Goal: Obtain resource: Obtain resource

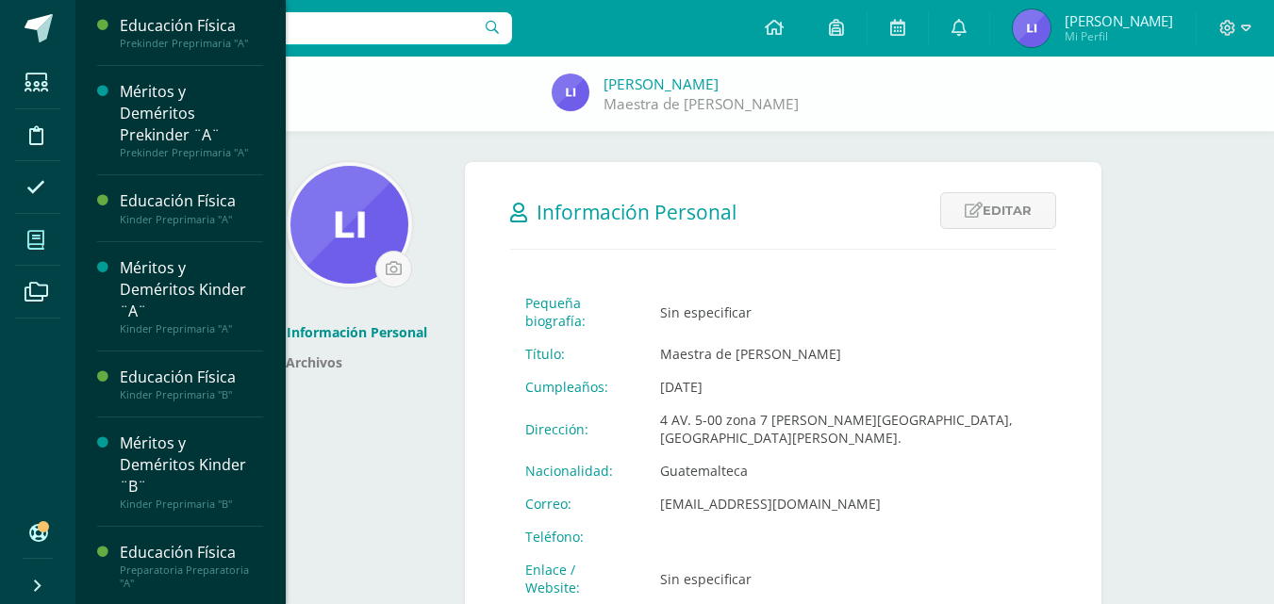
click at [48, 230] on span at bounding box center [36, 240] width 42 height 42
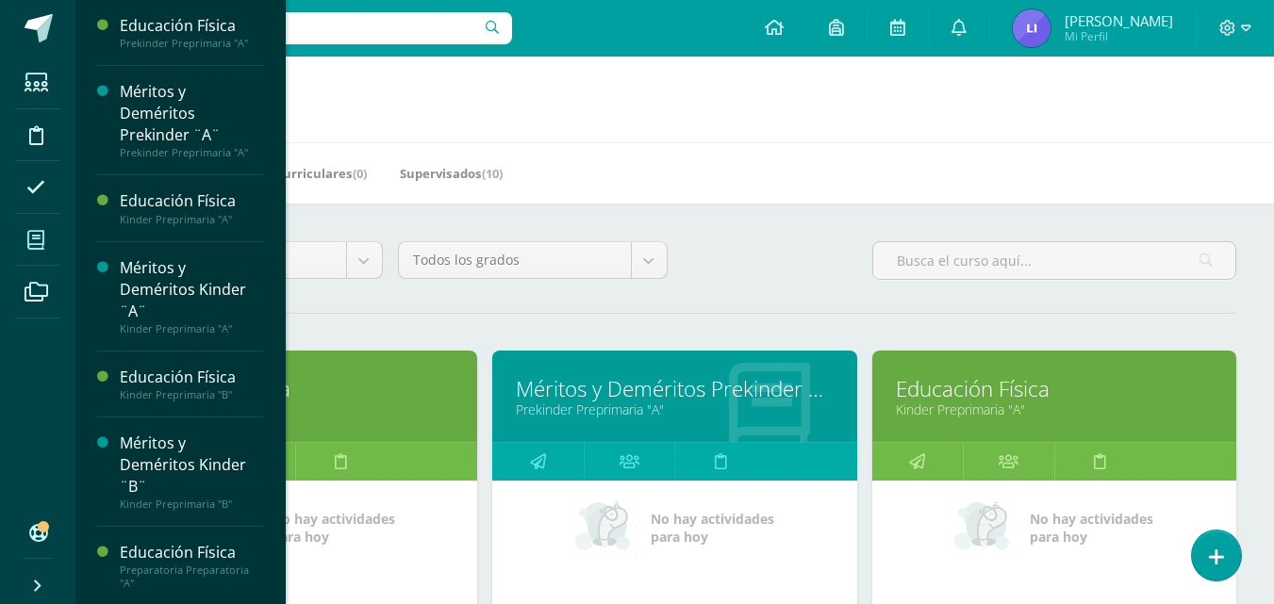
click at [321, 373] on div "Educación Física Prekinder Preprimaria "A"" at bounding box center [295, 396] width 364 height 91
click at [391, 373] on div at bounding box center [430, 398] width 94 height 126
click at [410, 415] on link "Prekinder Preprimaria "A"" at bounding box center [295, 410] width 317 height 18
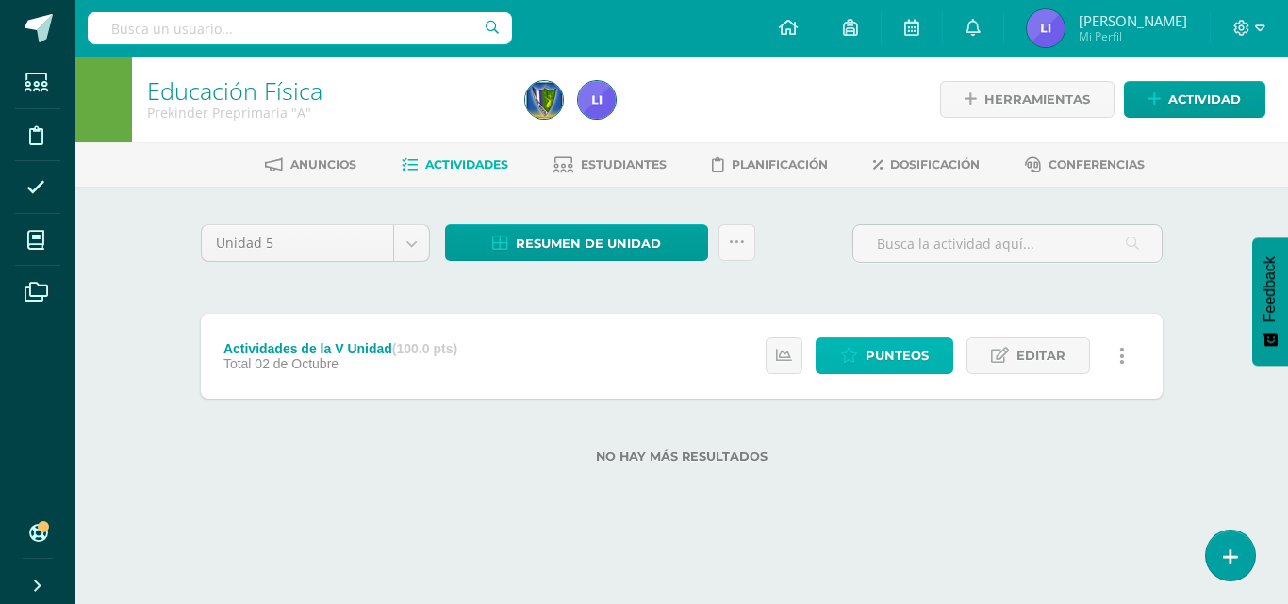
click at [933, 357] on link "Punteos" at bounding box center [885, 356] width 138 height 37
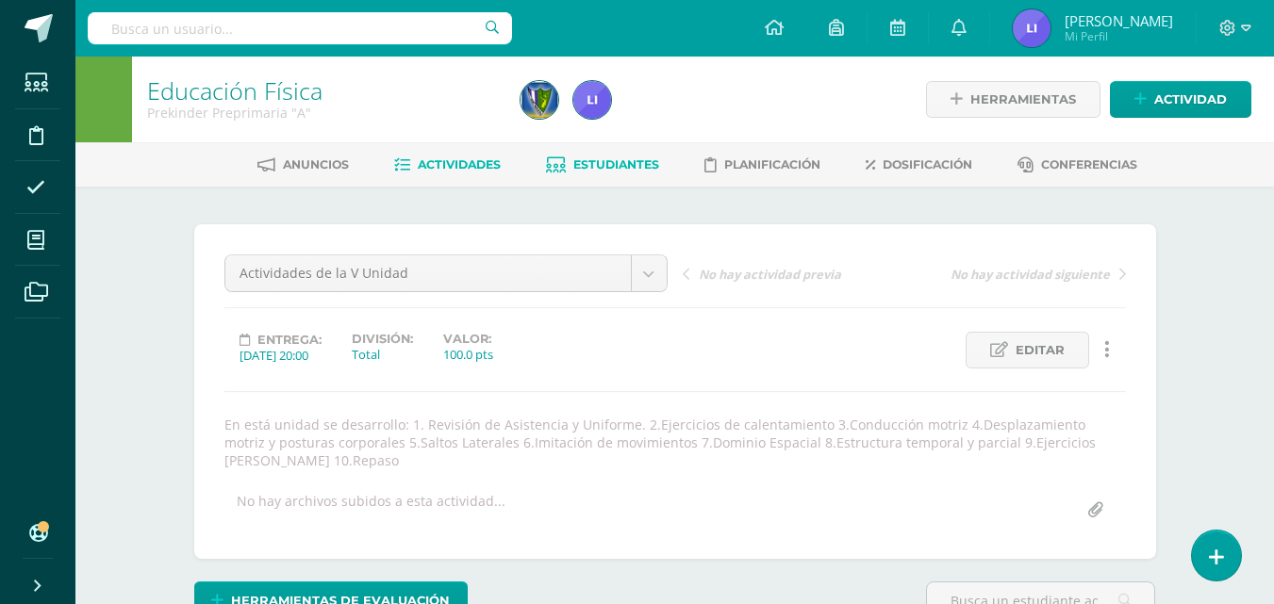
scroll to position [1, 0]
click at [619, 156] on link "Estudiantes" at bounding box center [602, 164] width 113 height 30
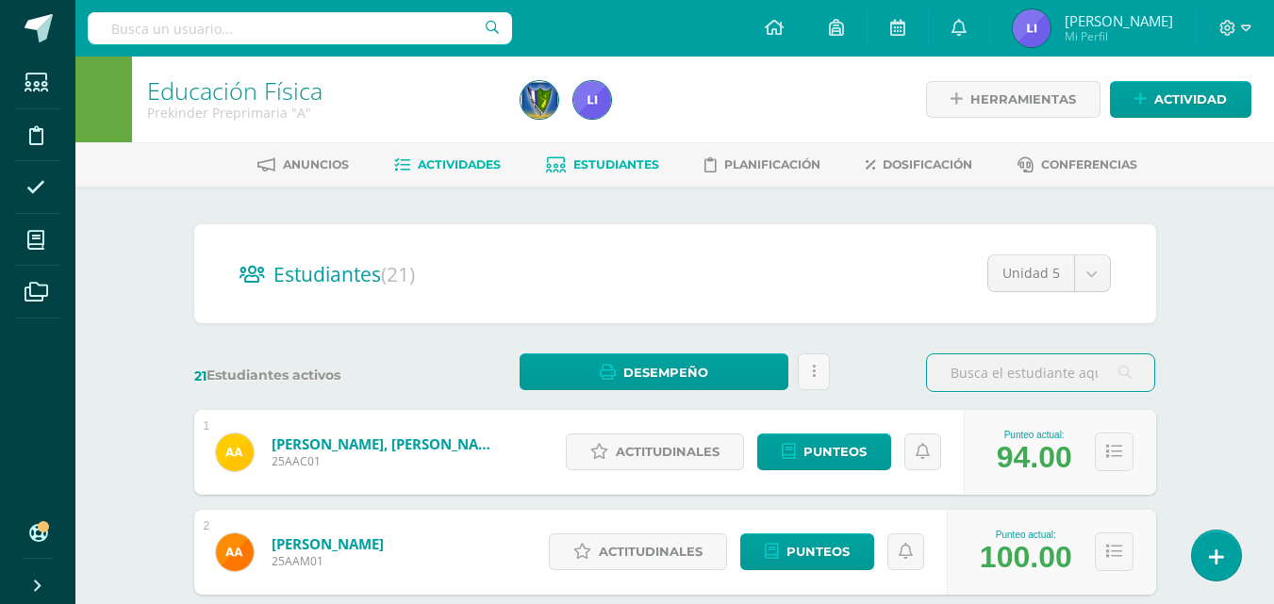
click at [453, 161] on span "Actividades" at bounding box center [459, 164] width 83 height 14
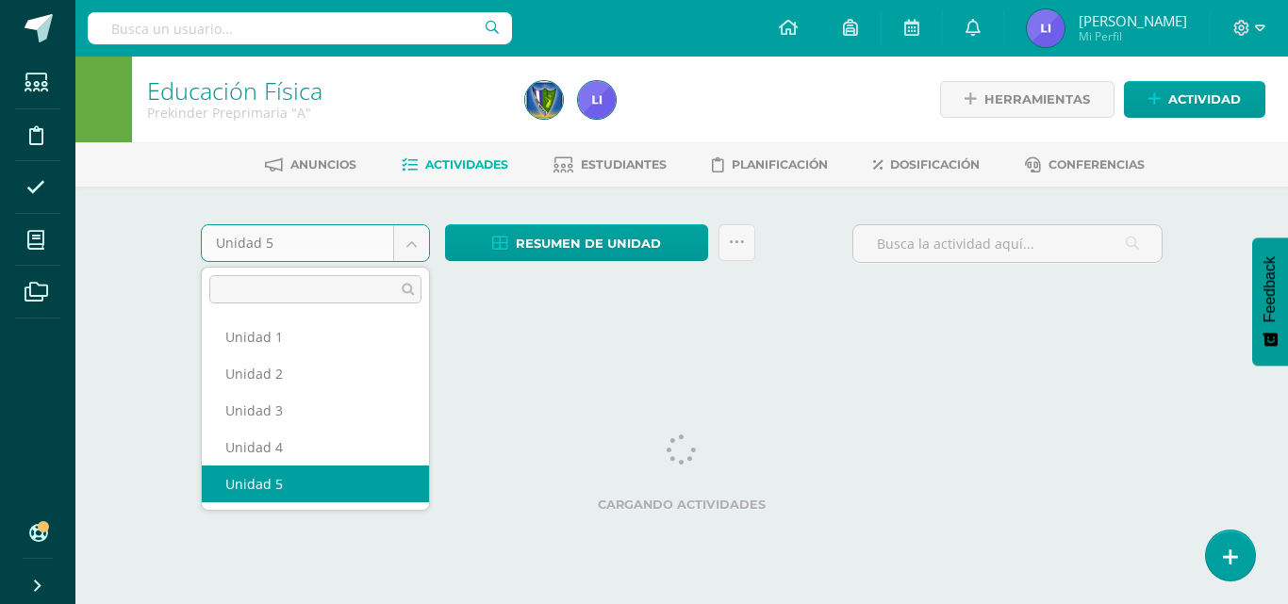
click at [419, 239] on body "Estudiantes Disciplina Asistencia Mis cursos Archivos Soporte Ayuda Reportar un…" at bounding box center [644, 176] width 1288 height 352
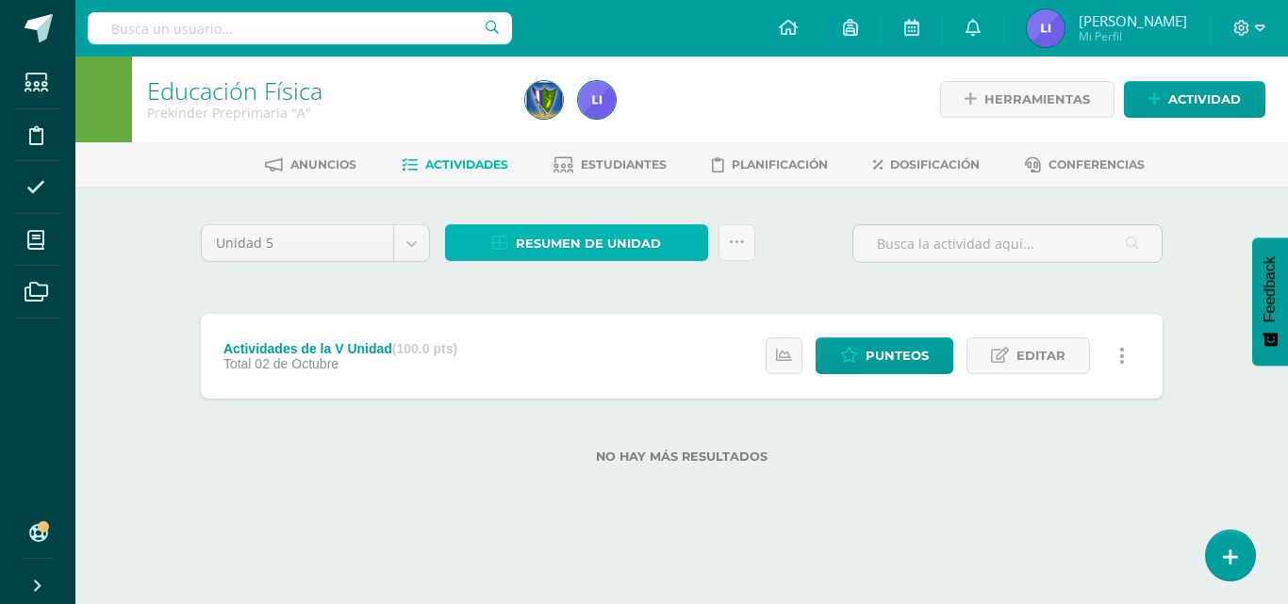
click at [609, 235] on span "Resumen de unidad" at bounding box center [588, 243] width 145 height 35
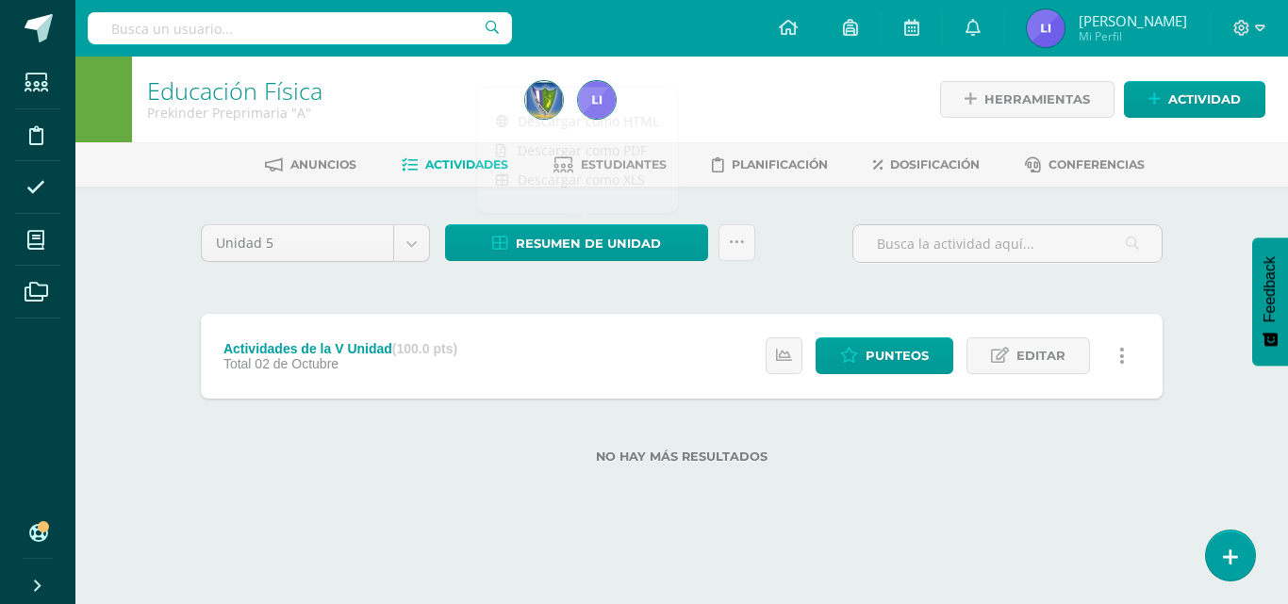
click at [742, 213] on div "Unidad 5 Unidad 1 Unidad 2 Unidad 3 Unidad 4 Unidad 5 Resumen de unidad Subir a…" at bounding box center [681, 356] width 1037 height 338
click at [639, 163] on span "Estudiantes" at bounding box center [624, 164] width 86 height 14
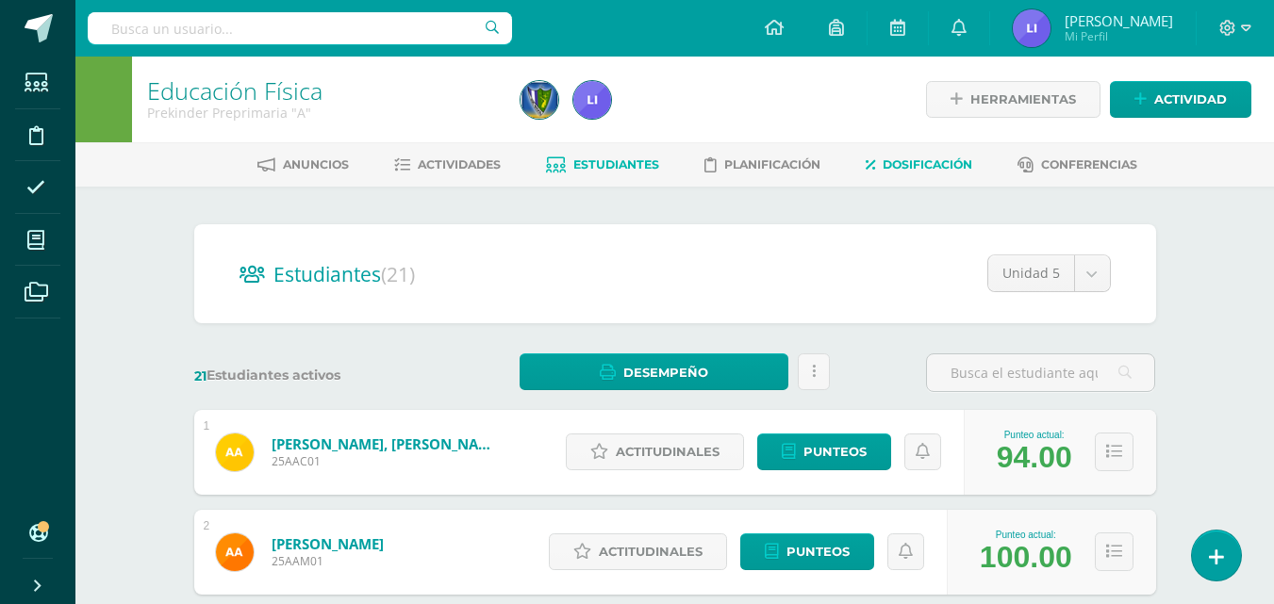
click at [919, 157] on link "Dosificación" at bounding box center [919, 165] width 107 height 30
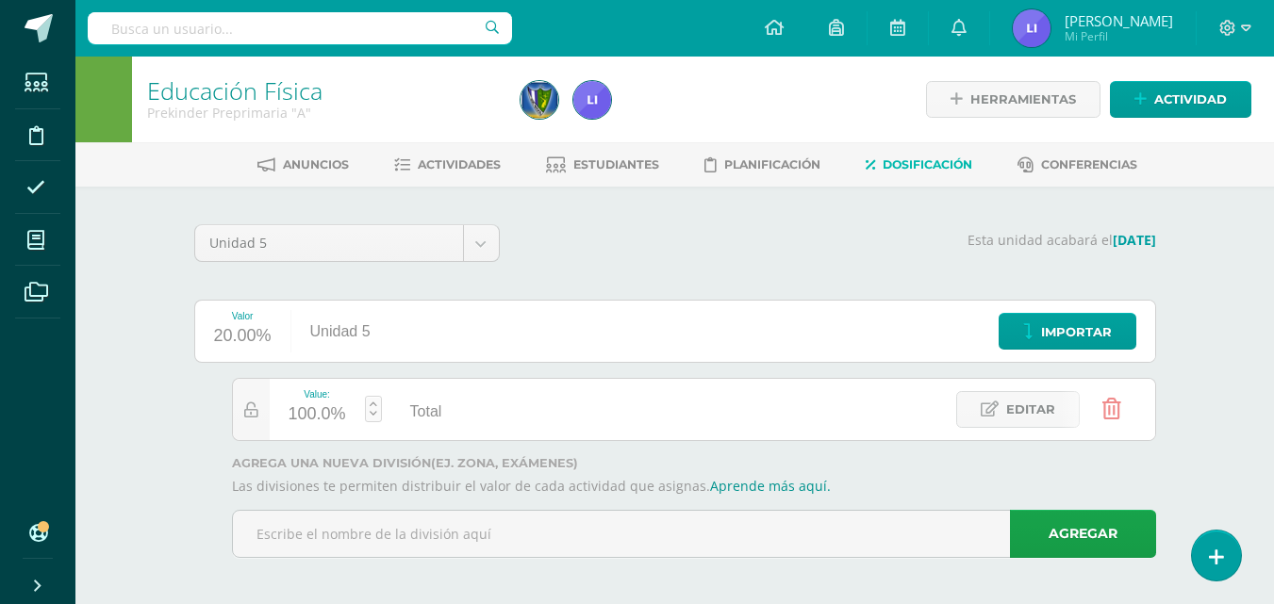
scroll to position [7, 0]
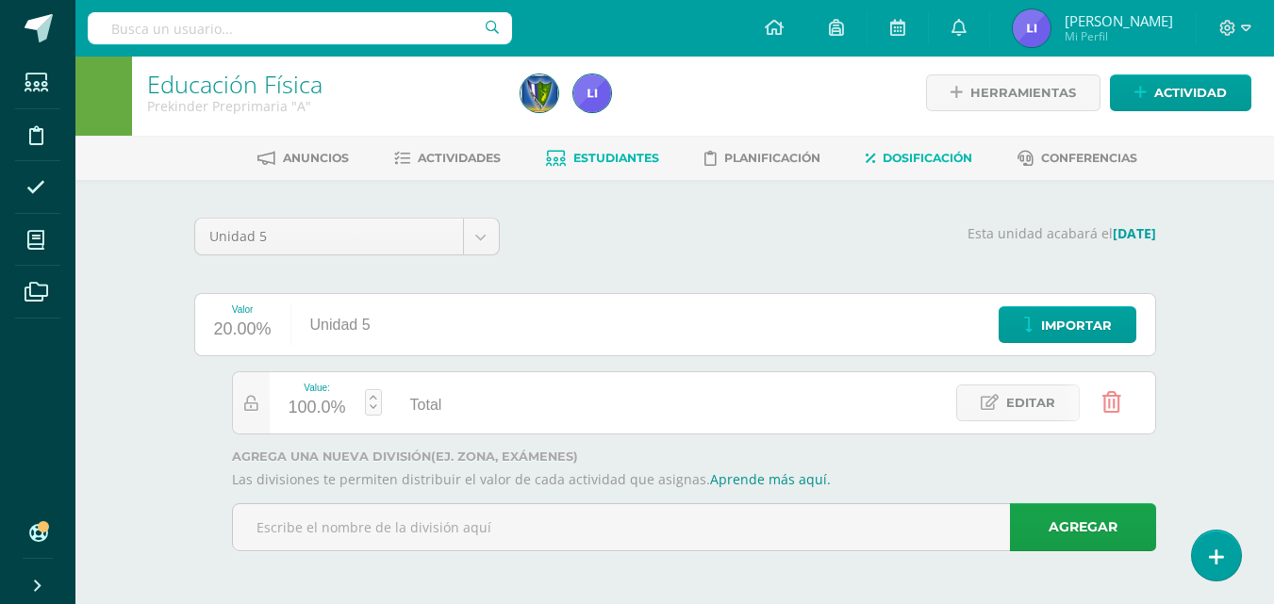
click at [620, 162] on span "Estudiantes" at bounding box center [616, 158] width 86 height 14
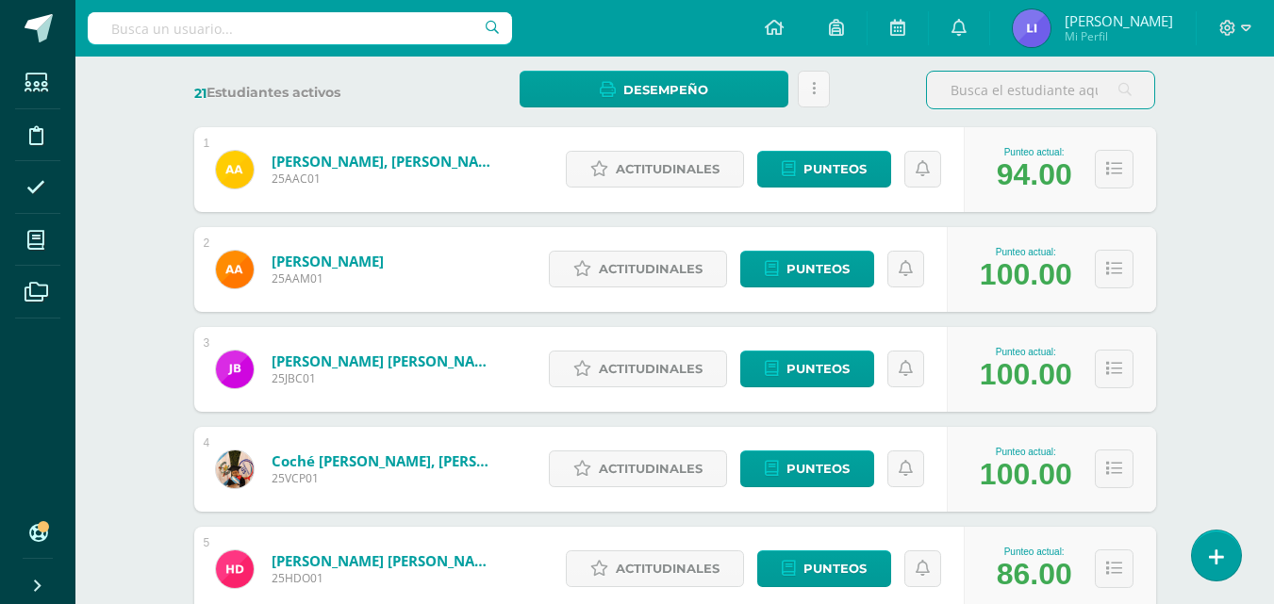
scroll to position [288, 0]
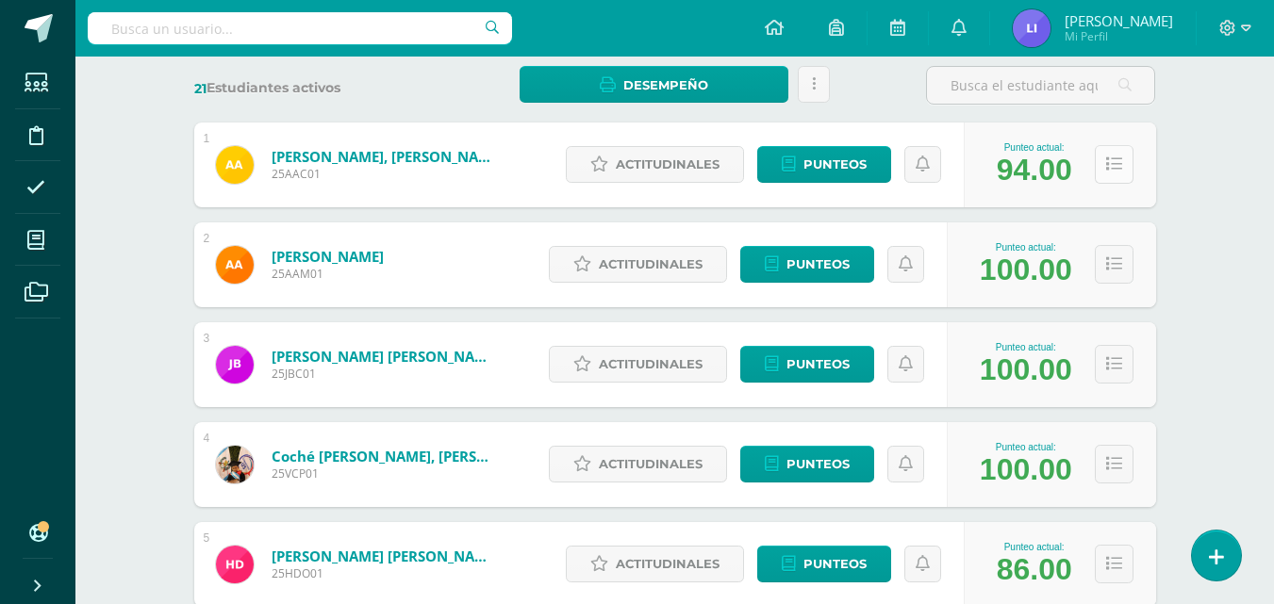
click at [1114, 169] on icon at bounding box center [1114, 165] width 16 height 16
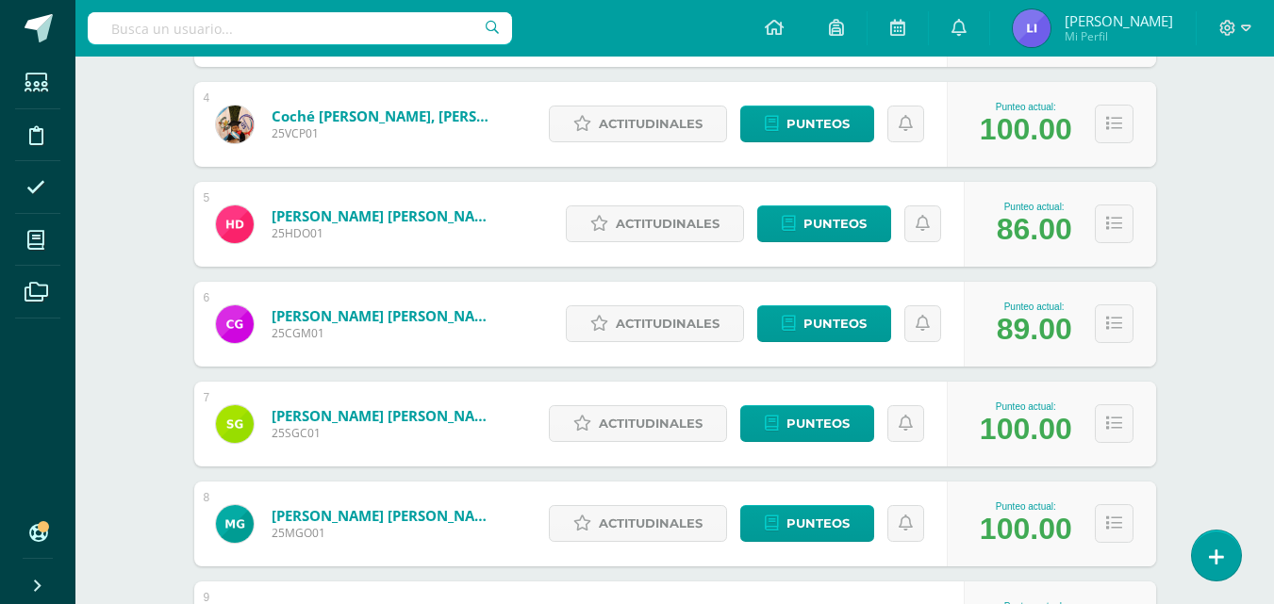
scroll to position [953, 0]
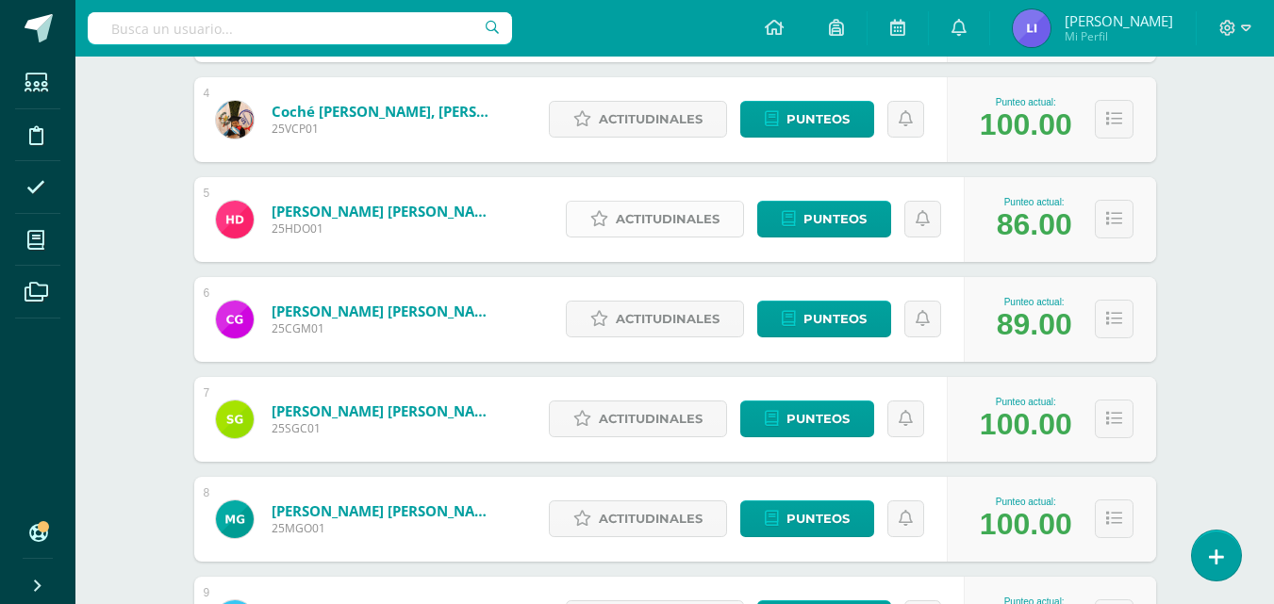
click at [691, 218] on span "Actitudinales" at bounding box center [668, 219] width 104 height 35
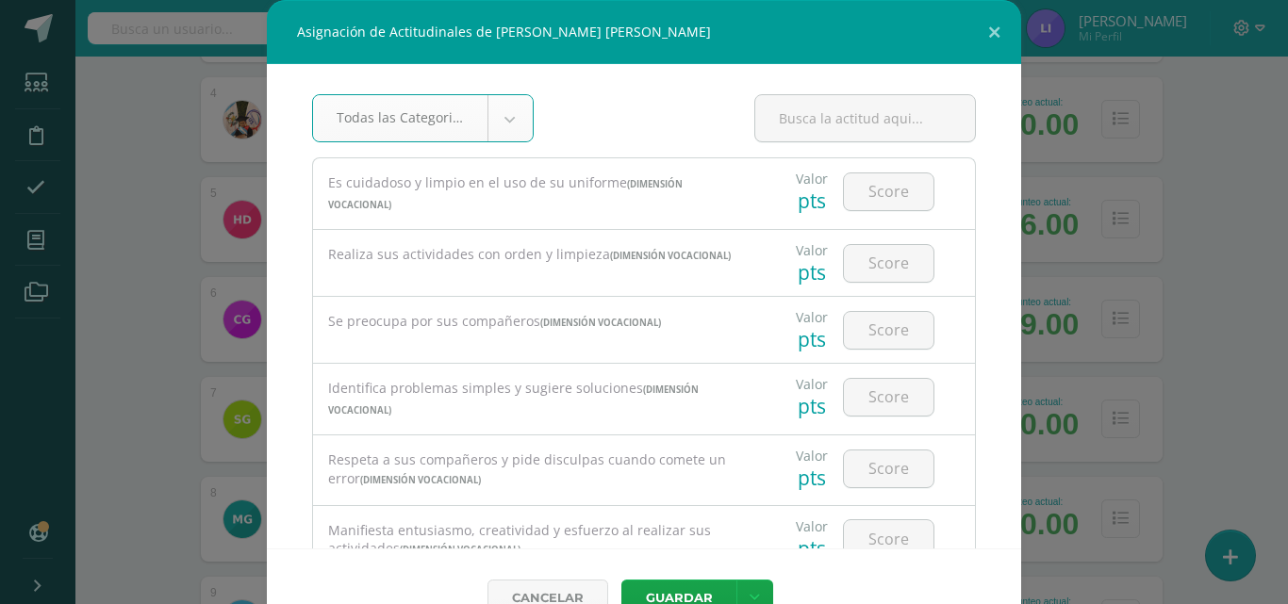
click at [1264, 128] on div "Asignación de Actitudinales de Héctor René Del Pino Osoy Todas las Categorias T…" at bounding box center [644, 323] width 1273 height 647
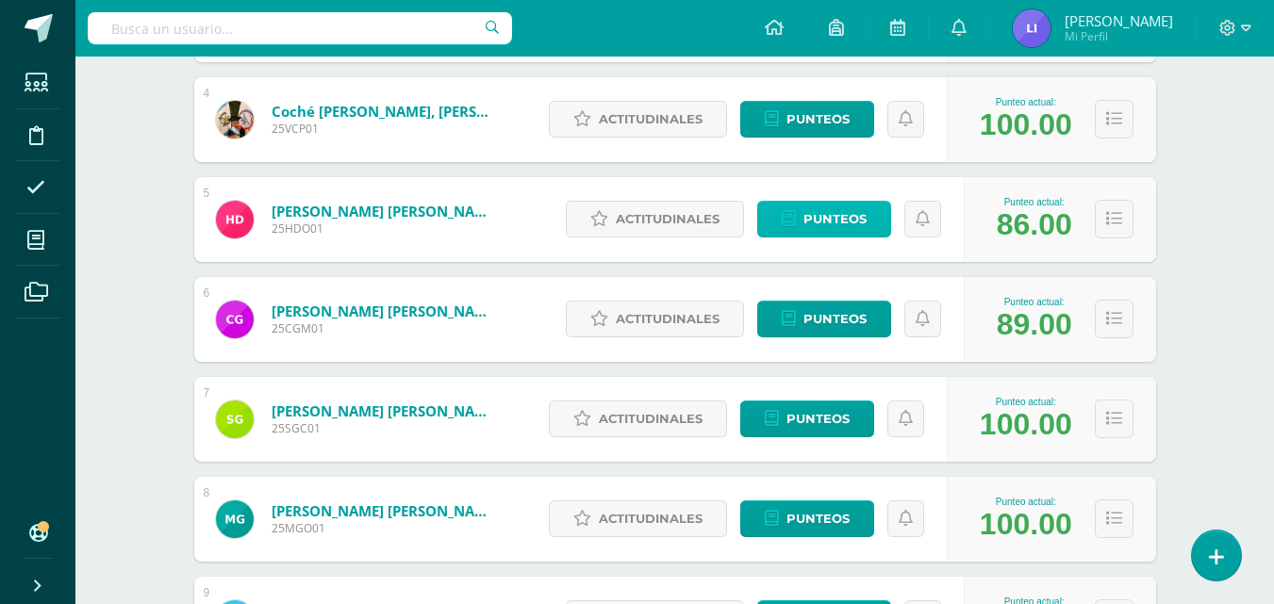
click at [787, 213] on icon at bounding box center [789, 219] width 14 height 16
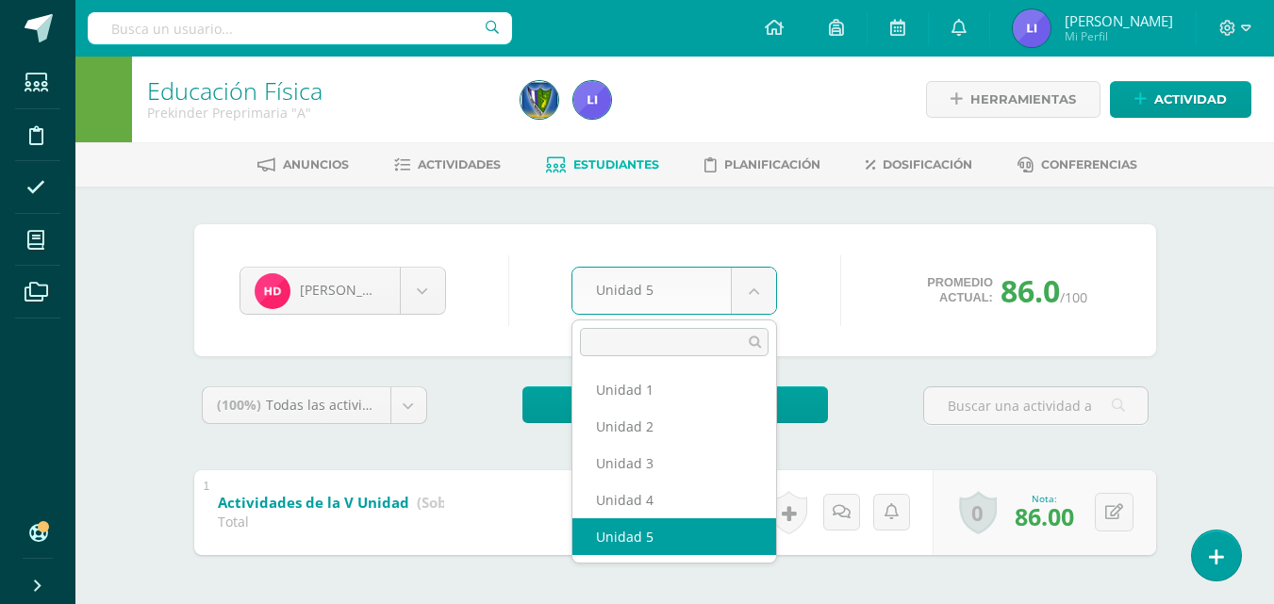
click at [760, 289] on body "Estudiantes Disciplina Asistencia Mis cursos Archivos Soporte Ayuda Reportar un…" at bounding box center [637, 340] width 1274 height 681
click at [496, 266] on body "Estudiantes Disciplina Asistencia Mis cursos Archivos Soporte Ayuda Reportar un…" at bounding box center [637, 340] width 1274 height 681
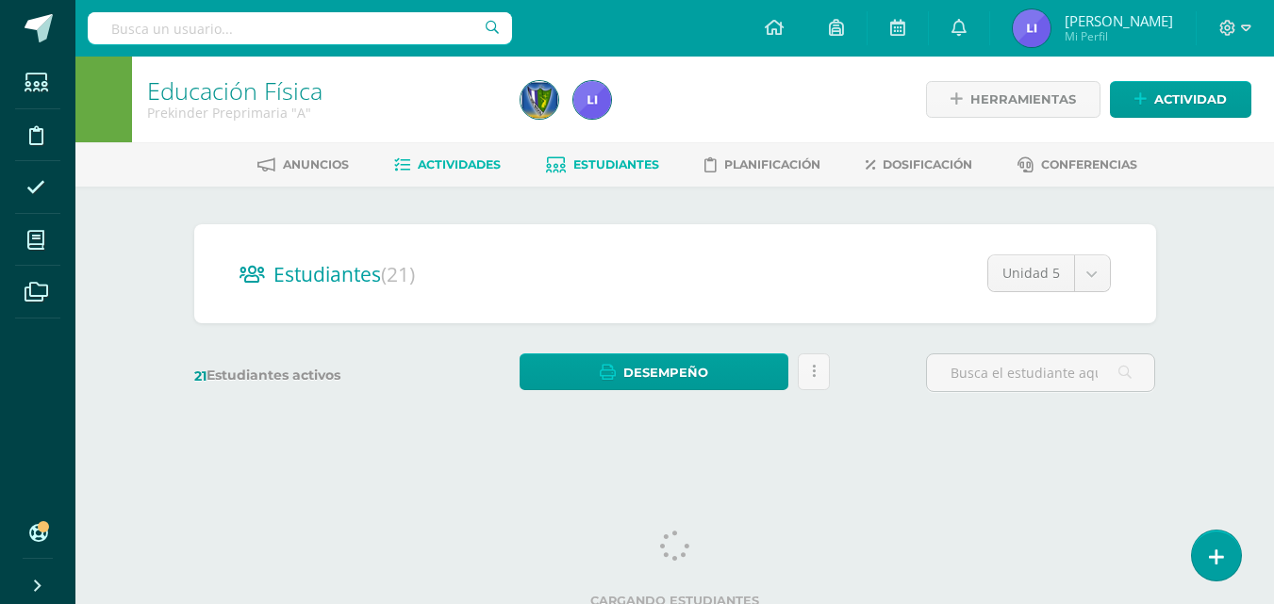
click at [455, 162] on span "Actividades" at bounding box center [459, 164] width 83 height 14
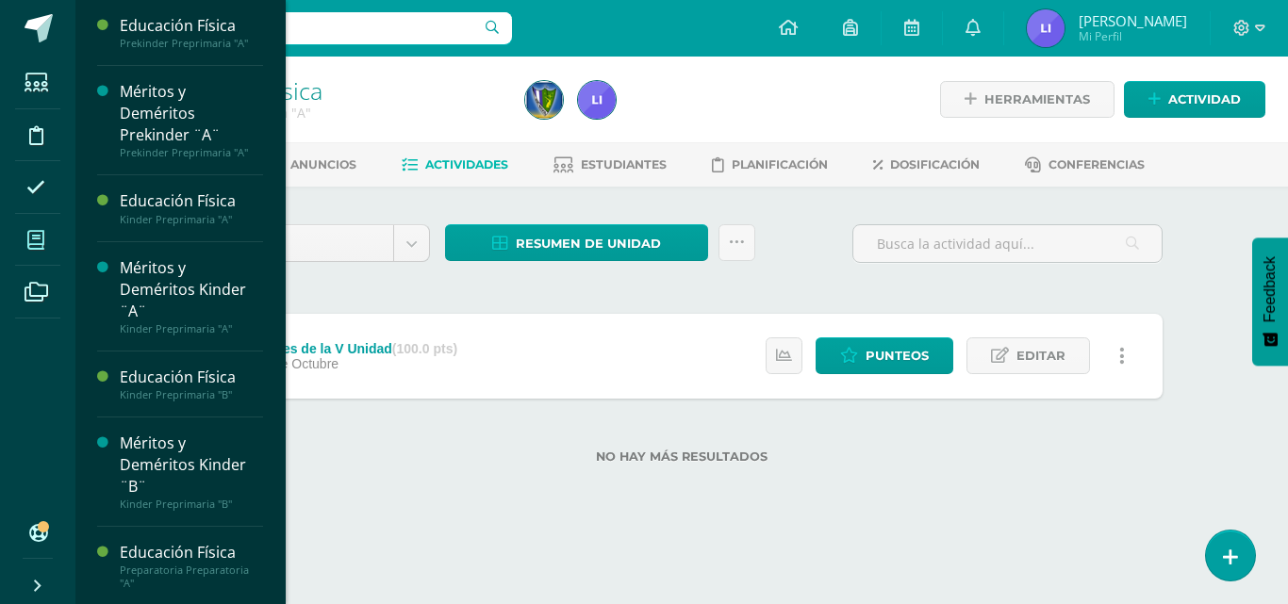
click at [50, 240] on span at bounding box center [36, 240] width 42 height 42
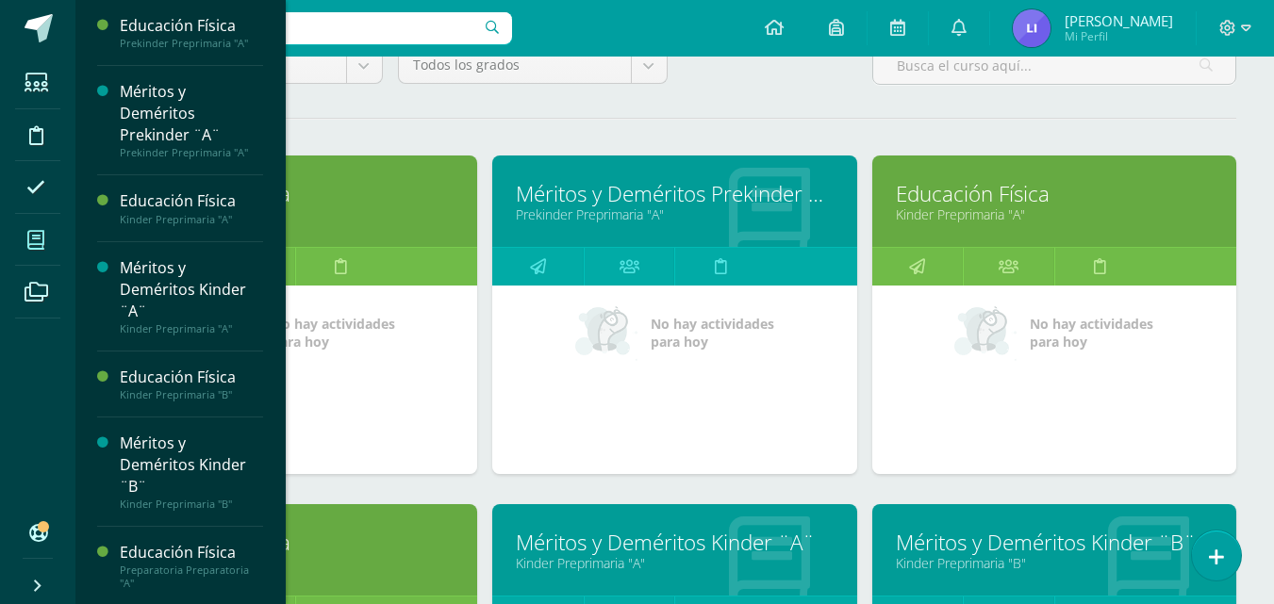
scroll to position [198, 0]
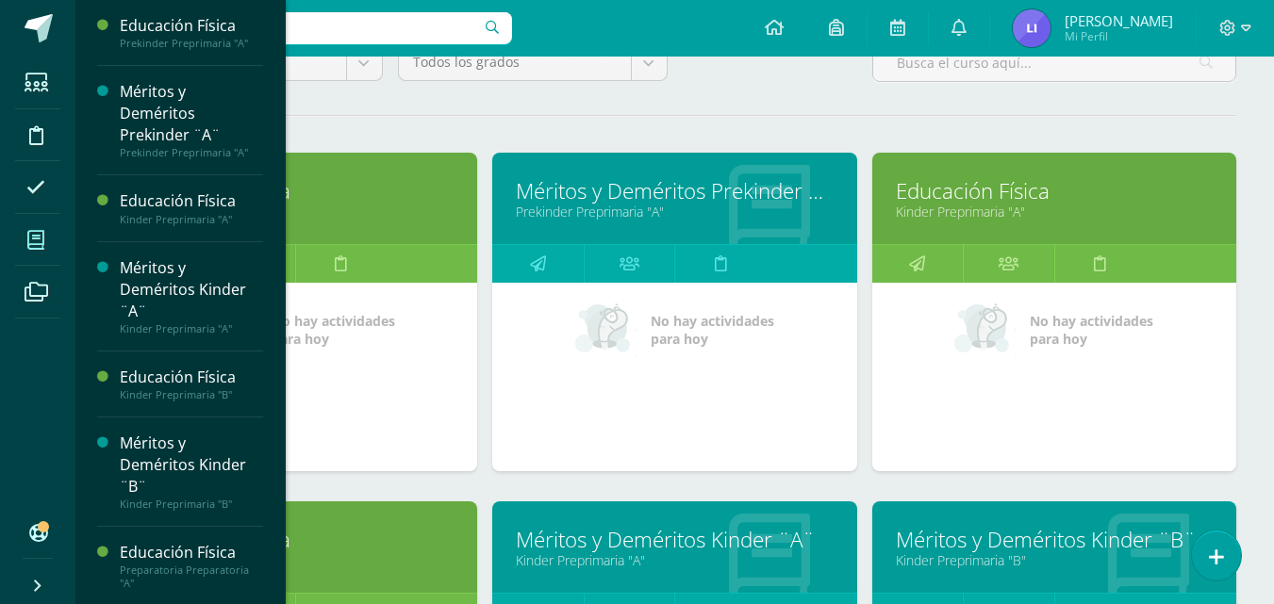
click at [1152, 210] on link "Kinder Preprimaria "A"" at bounding box center [1054, 212] width 317 height 18
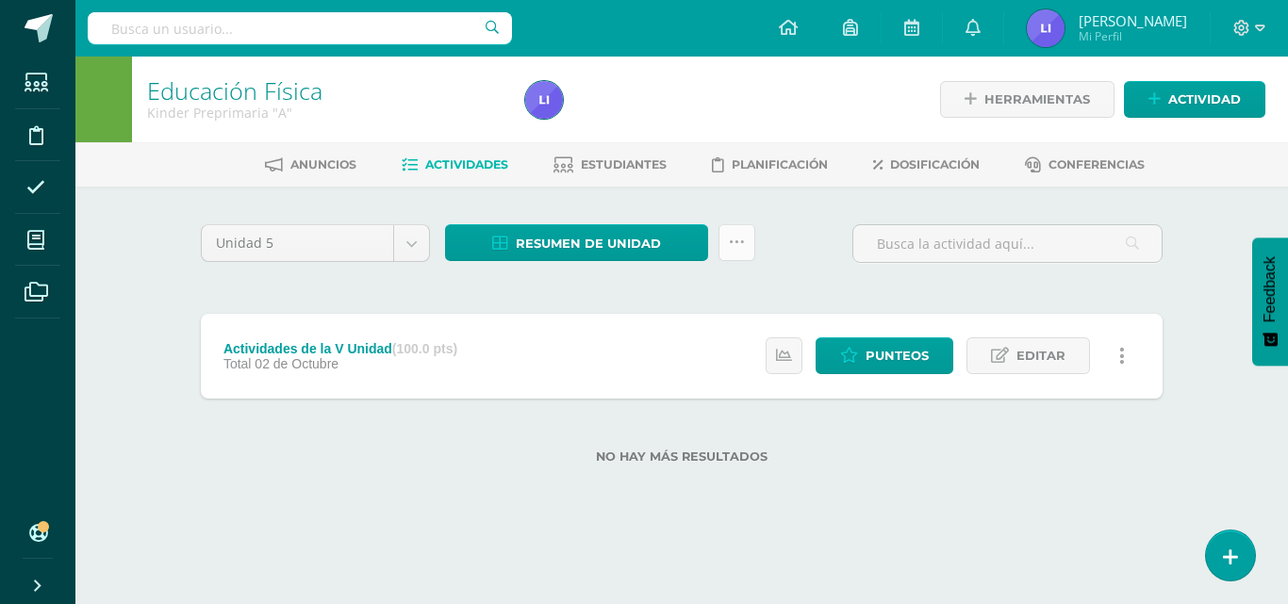
click at [748, 228] on link at bounding box center [736, 242] width 37 height 37
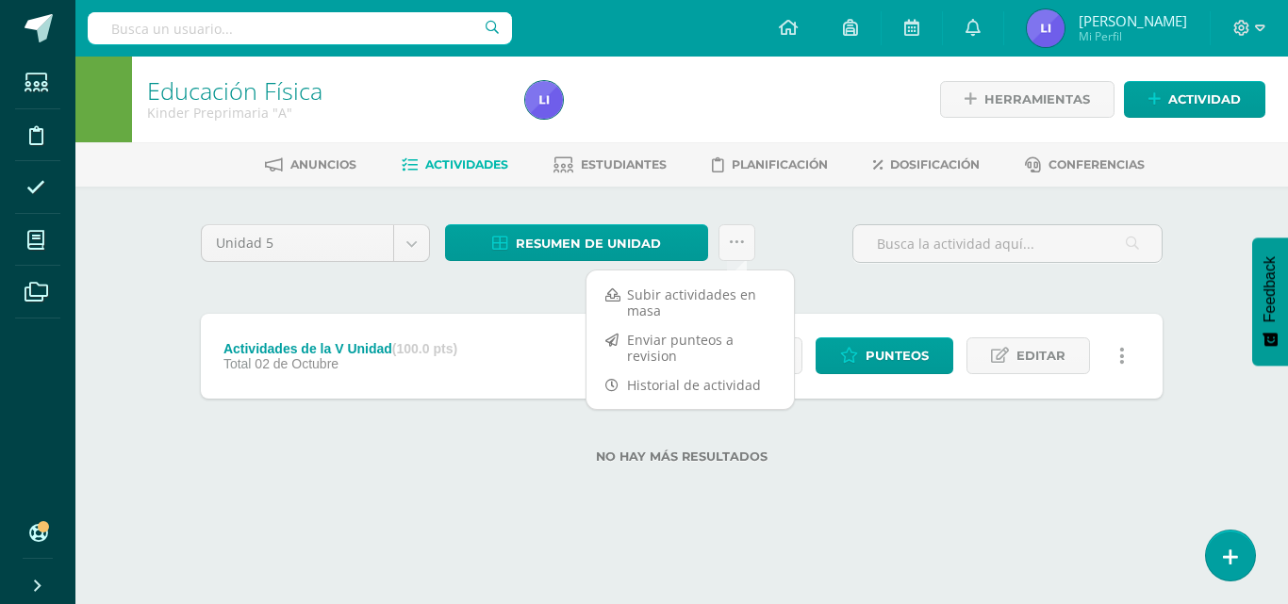
click at [444, 167] on span "Actividades" at bounding box center [466, 164] width 83 height 14
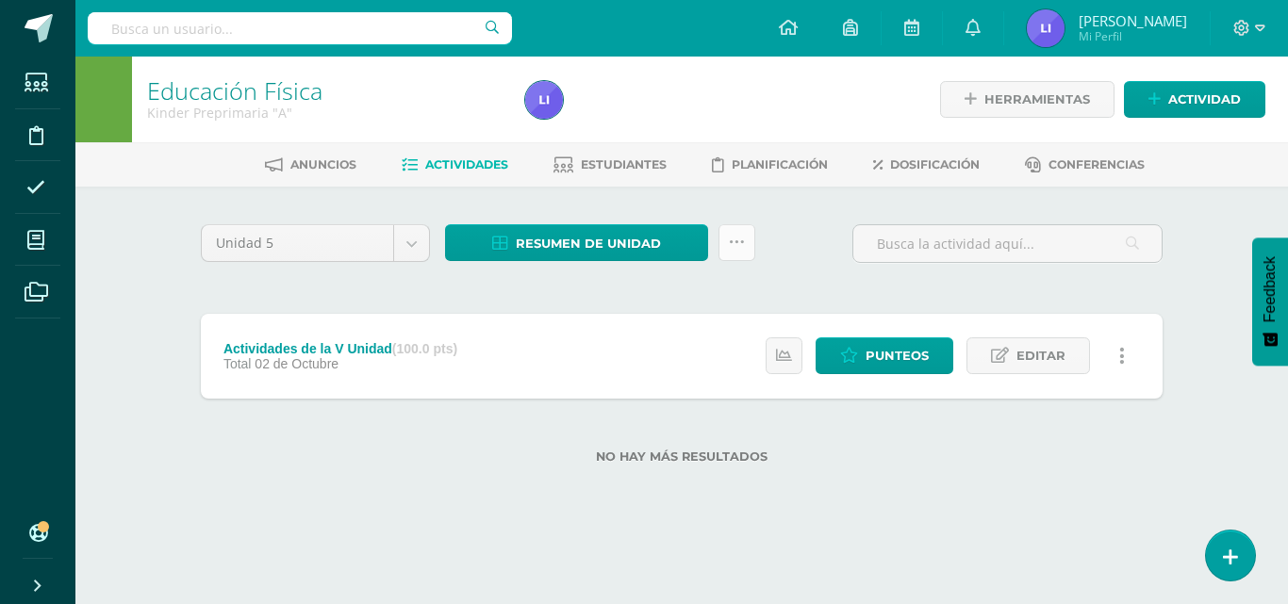
click at [722, 244] on link at bounding box center [736, 242] width 37 height 37
click at [454, 291] on div "Unidad 5 Unidad 1 Unidad 2 Unidad 3 Unidad 4 Unidad 5 Resumen de unidad Descarg…" at bounding box center [681, 355] width 977 height 262
click at [652, 232] on span "Resumen de unidad" at bounding box center [588, 243] width 145 height 35
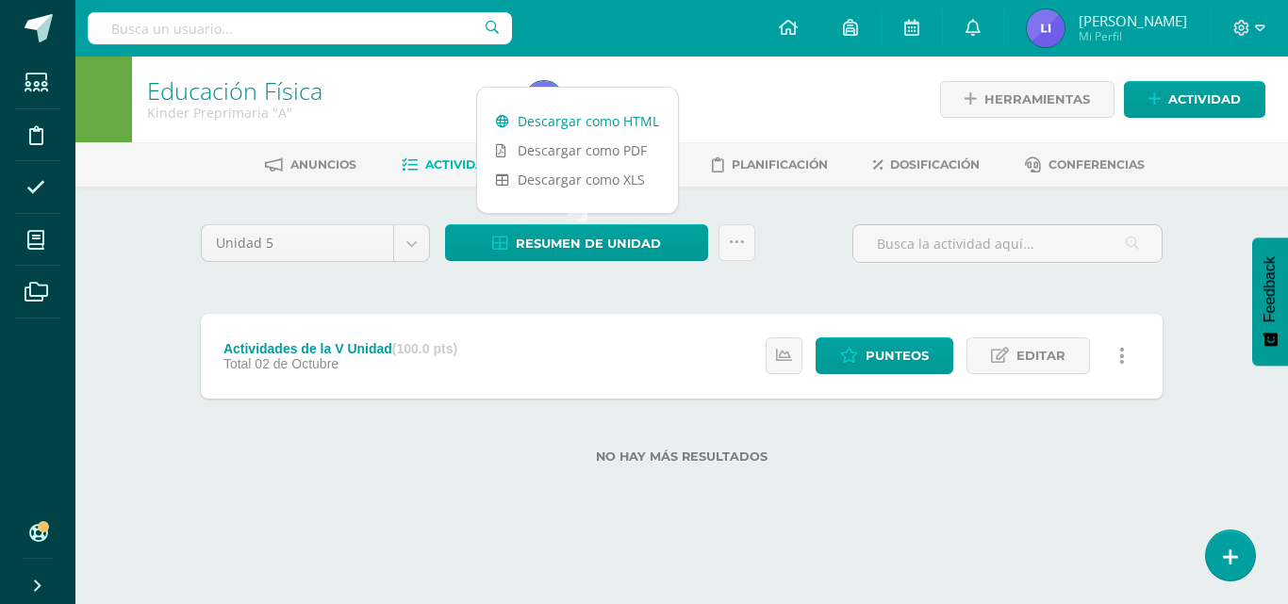
click at [649, 119] on link "Descargar como HTML" at bounding box center [577, 121] width 201 height 29
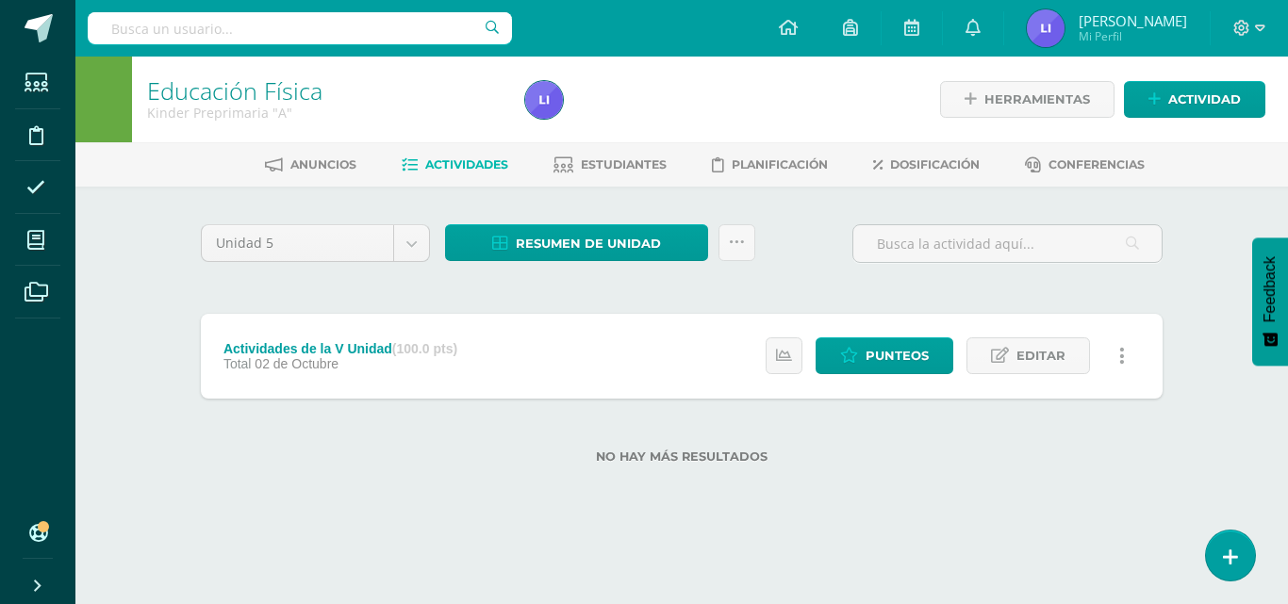
click at [793, 244] on div "Unidad 5 Unidad 1 Unidad 2 Unidad 3 Unidad 4 Unidad 5 Resumen de unidad ¿Estás …" at bounding box center [681, 251] width 977 height 54
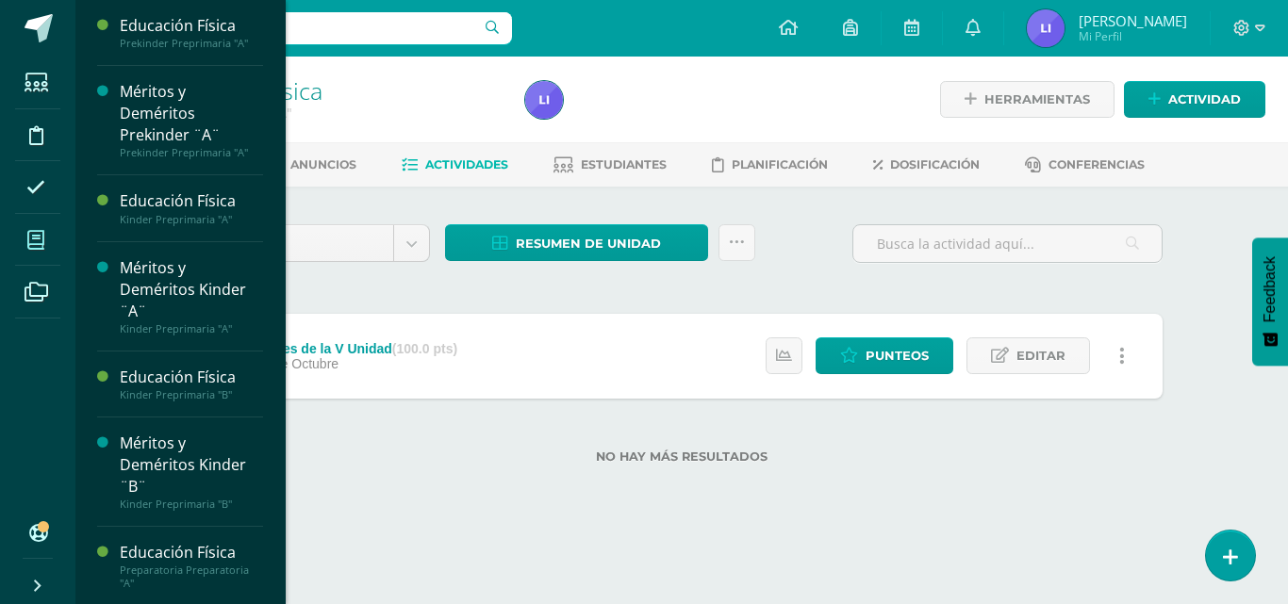
click at [48, 239] on span at bounding box center [36, 240] width 42 height 42
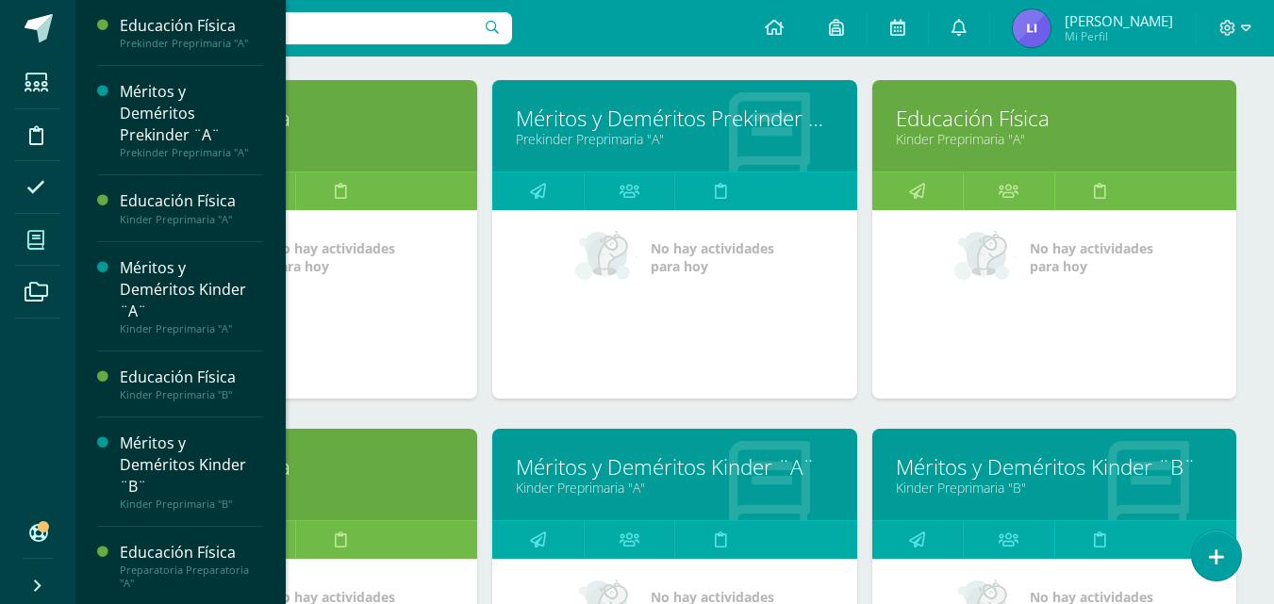
scroll to position [278, 0]
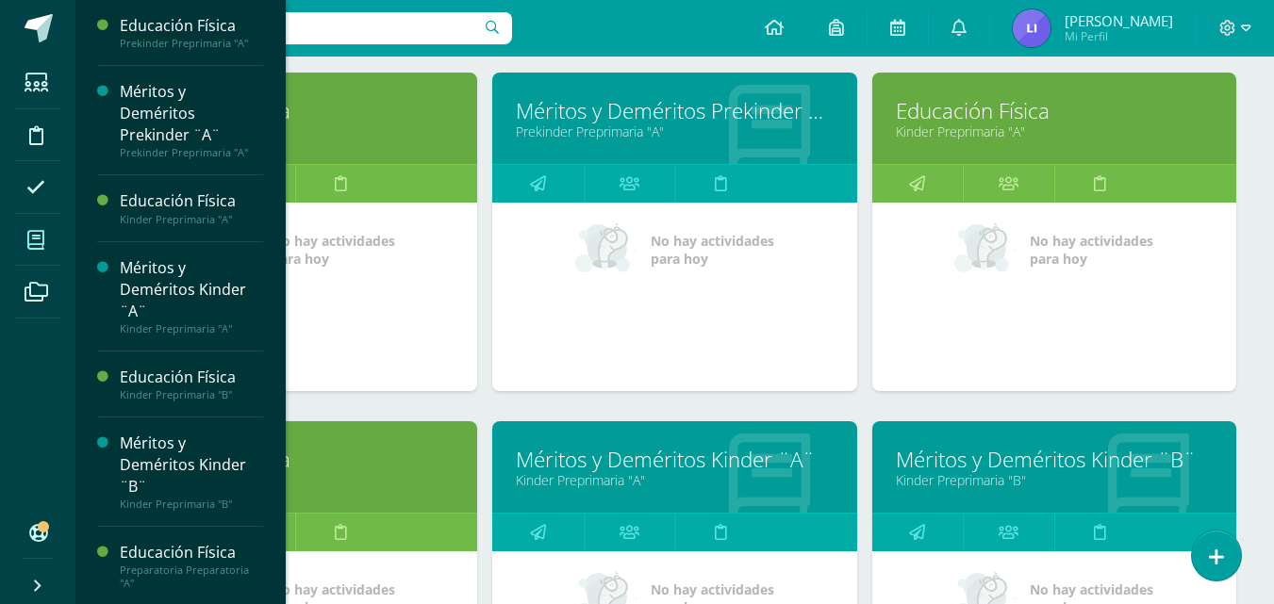
click at [402, 471] on link "Educación Física" at bounding box center [295, 459] width 317 height 29
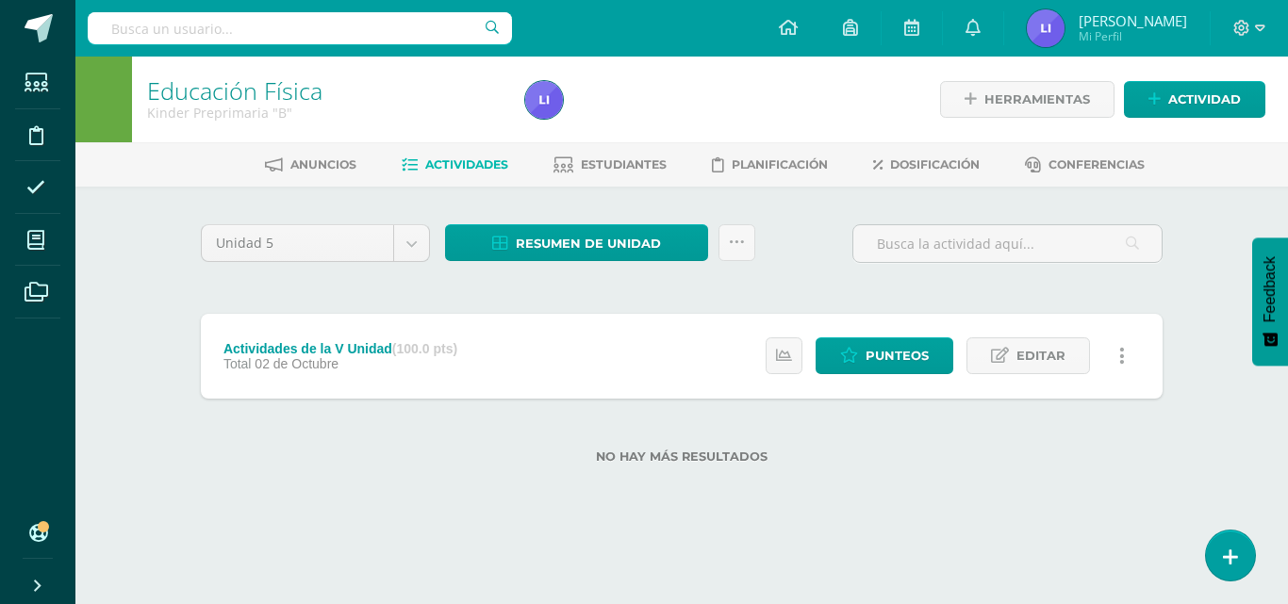
click at [483, 166] on span "Actividades" at bounding box center [466, 164] width 83 height 14
click at [642, 163] on span "Estudiantes" at bounding box center [624, 164] width 86 height 14
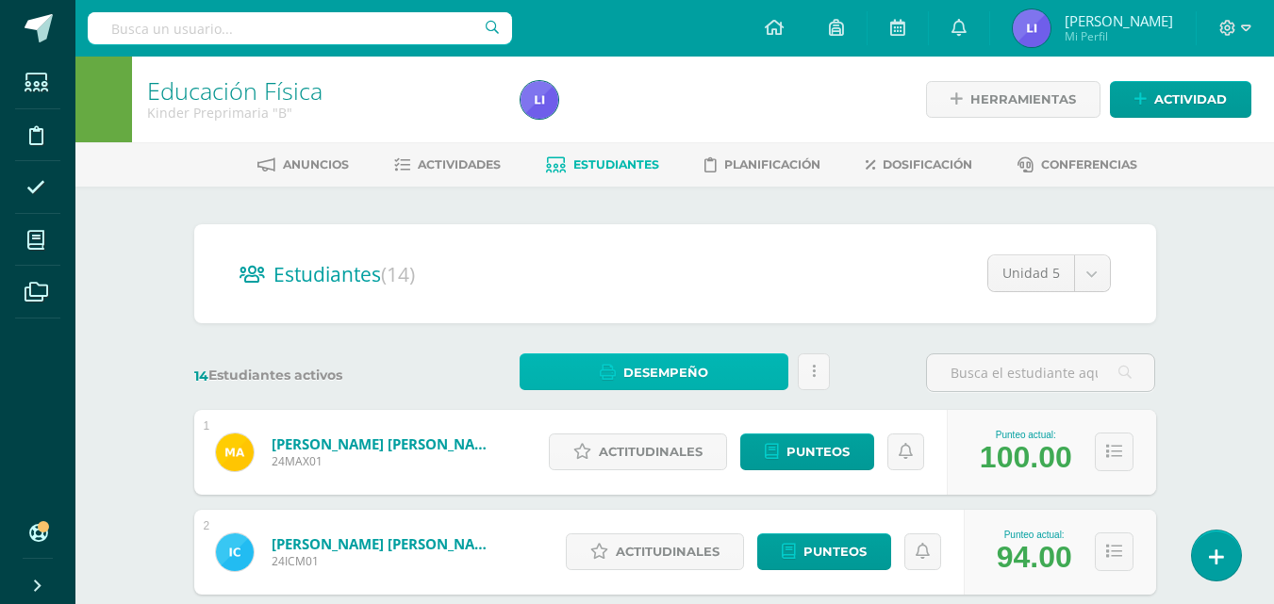
click at [742, 375] on link "Desempeño" at bounding box center [654, 372] width 269 height 37
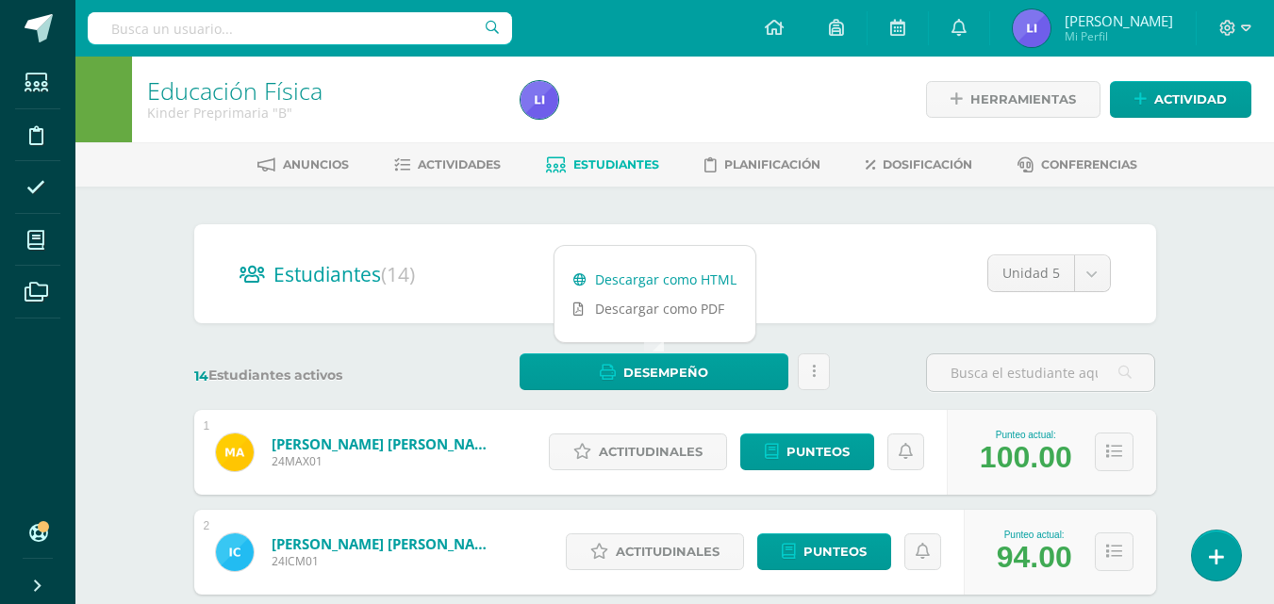
click at [686, 278] on link "Descargar como HTML" at bounding box center [654, 279] width 201 height 29
click at [474, 164] on span "Actividades" at bounding box center [459, 164] width 83 height 14
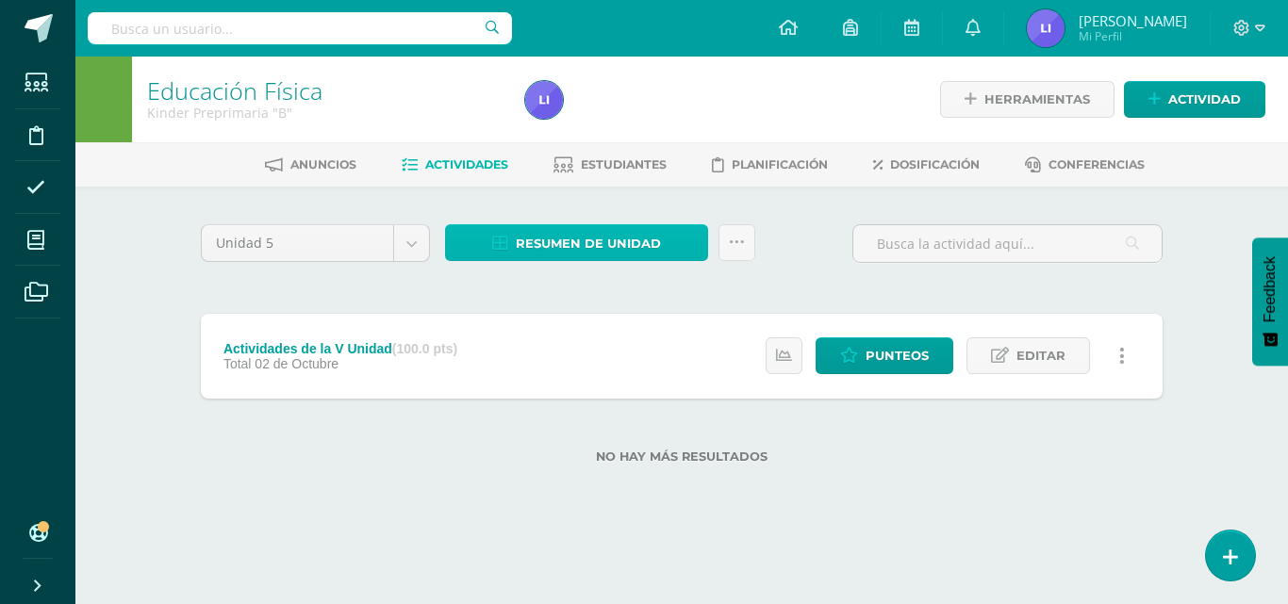
click at [678, 231] on link "Resumen de unidad" at bounding box center [576, 242] width 263 height 37
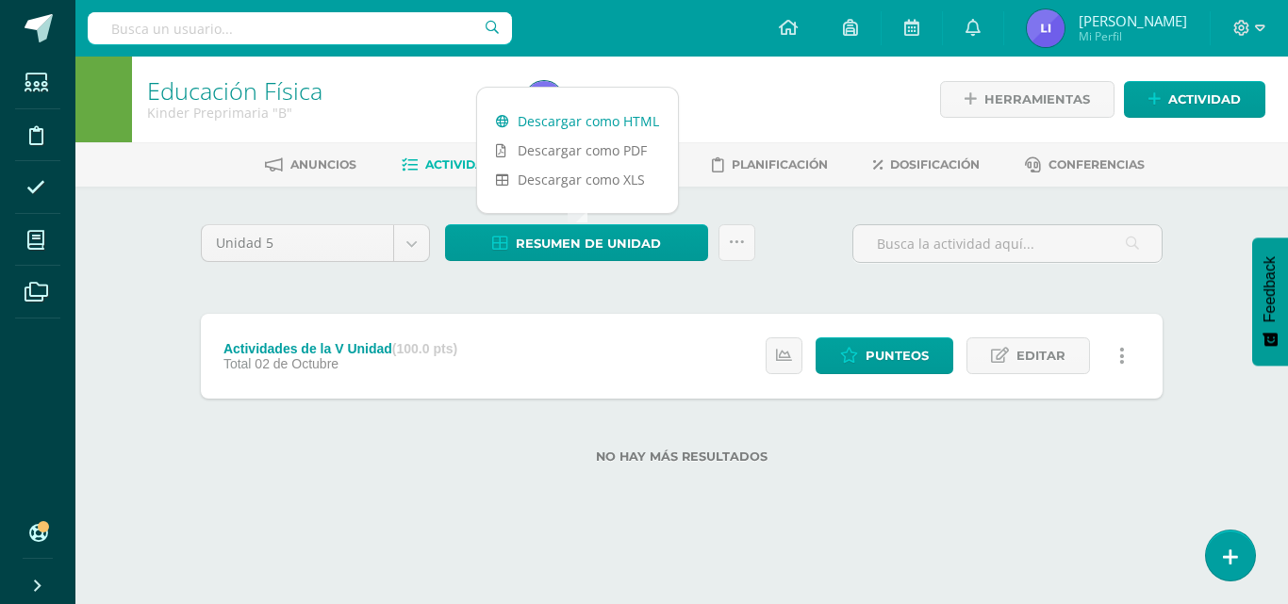
click at [646, 120] on link "Descargar como HTML" at bounding box center [577, 121] width 201 height 29
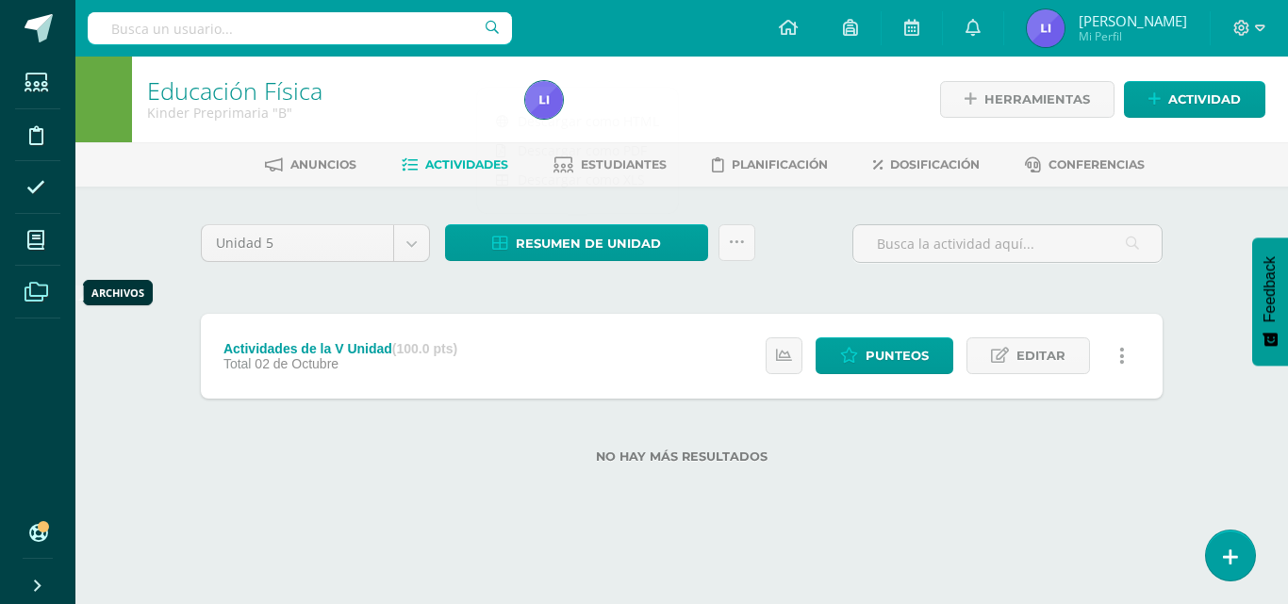
click at [37, 296] on icon at bounding box center [37, 292] width 24 height 19
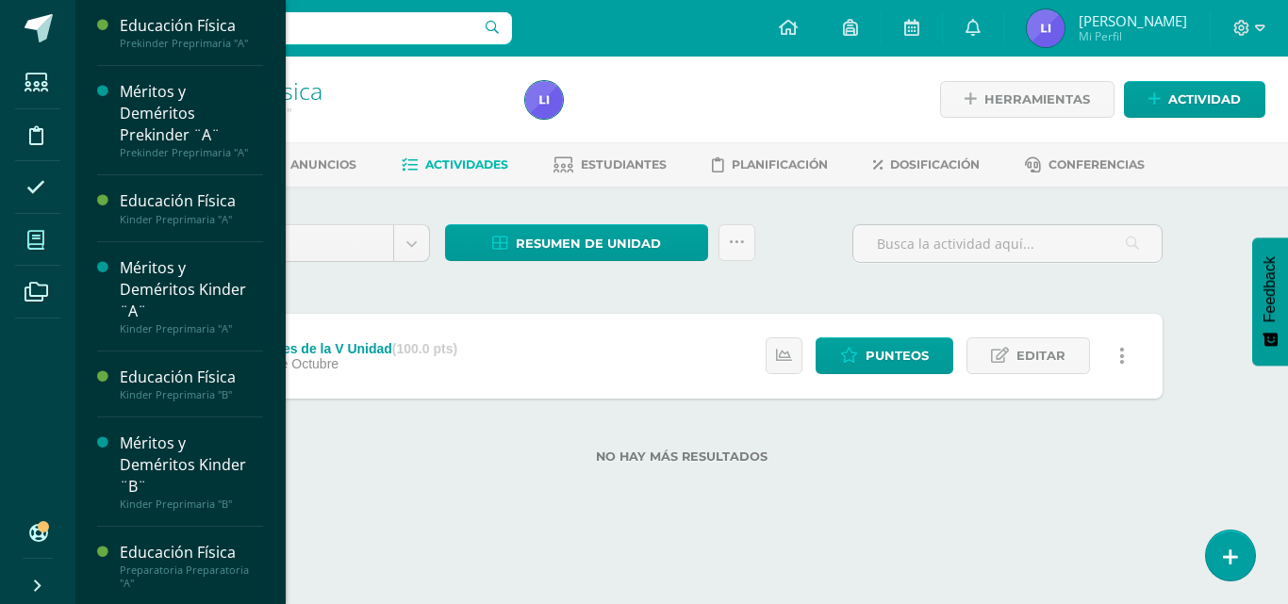
click at [42, 244] on icon at bounding box center [35, 240] width 17 height 19
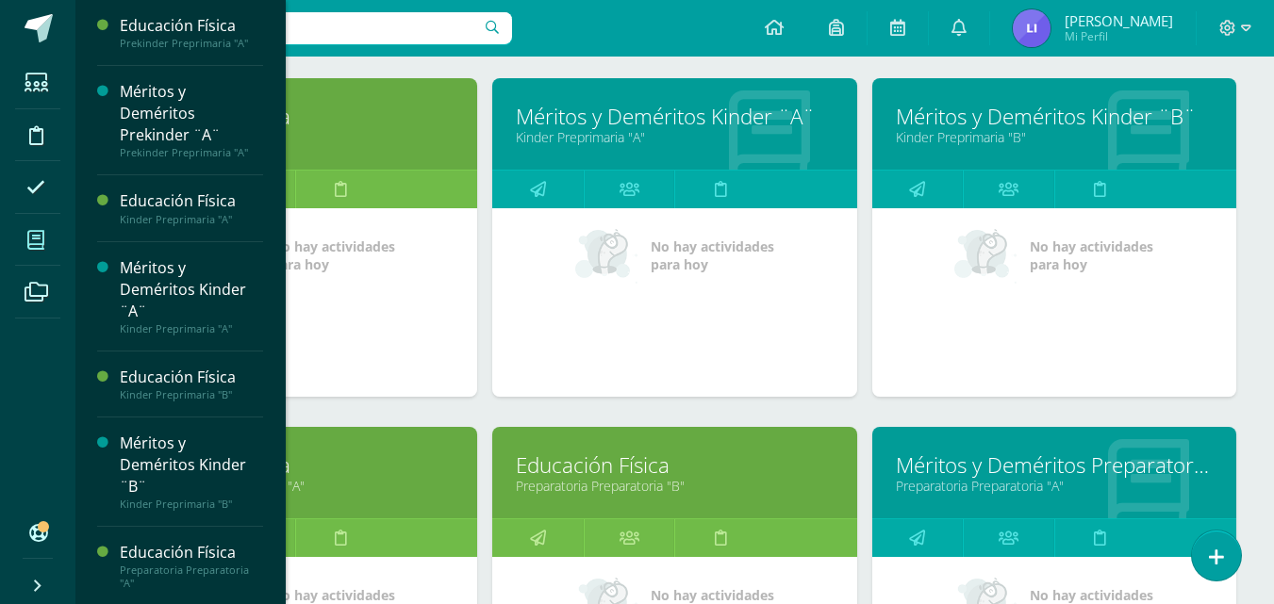
scroll to position [623, 0]
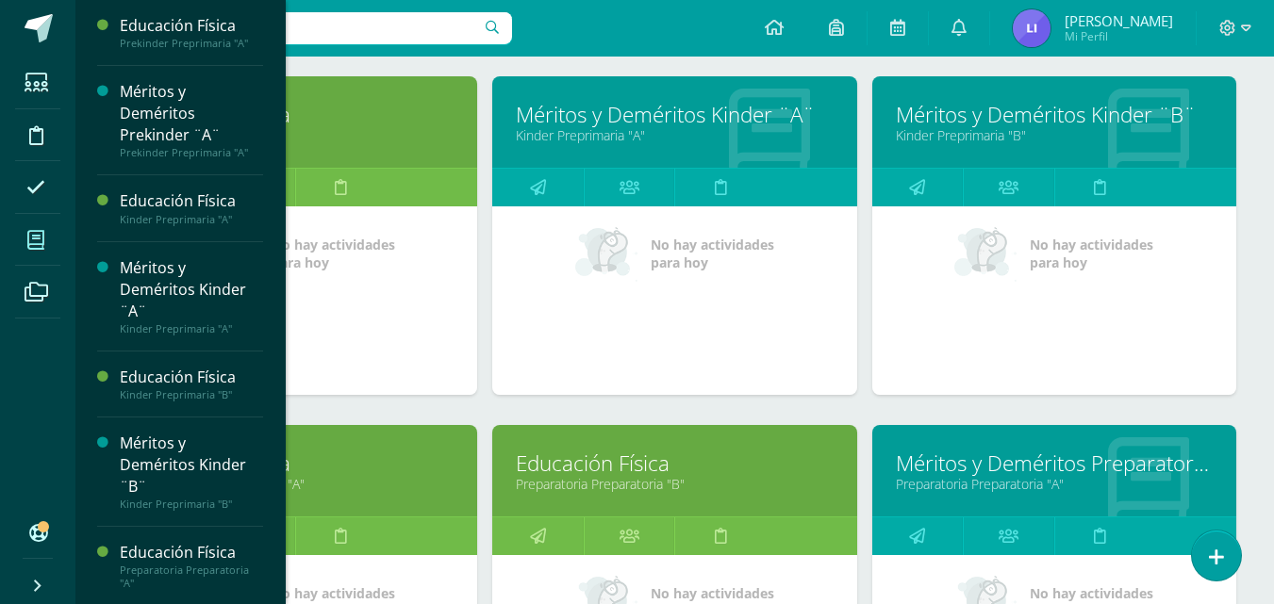
click at [350, 473] on link "Educación Física" at bounding box center [295, 463] width 317 height 29
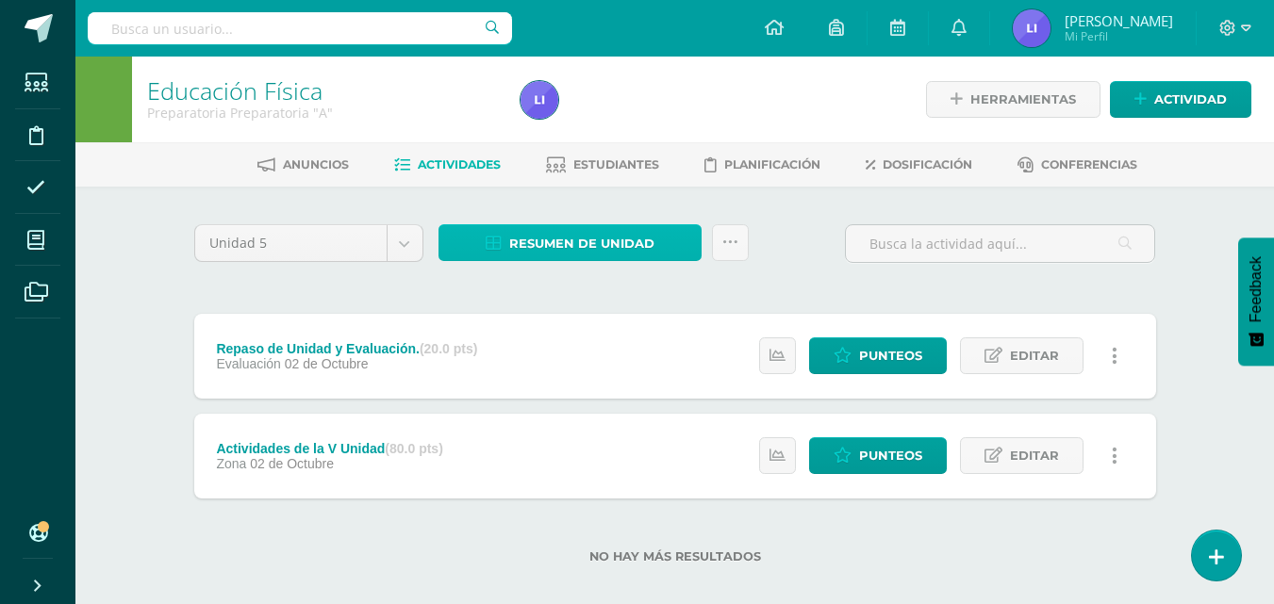
click at [655, 234] on link "Resumen de unidad" at bounding box center [569, 242] width 263 height 37
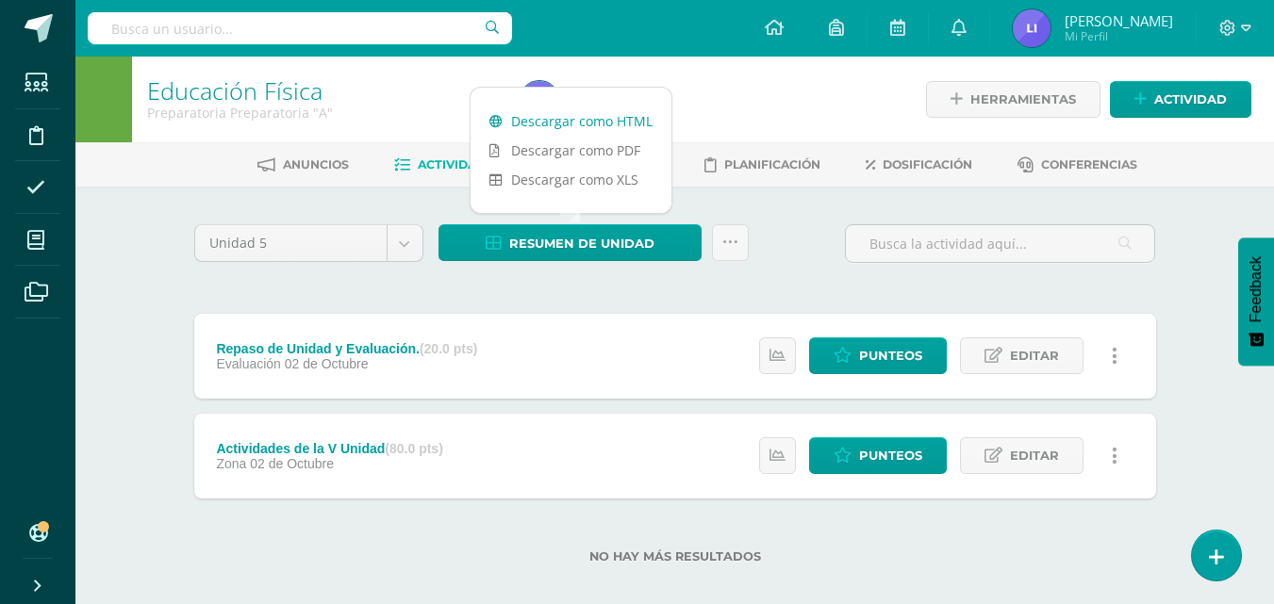
click at [623, 122] on link "Descargar como HTML" at bounding box center [571, 121] width 201 height 29
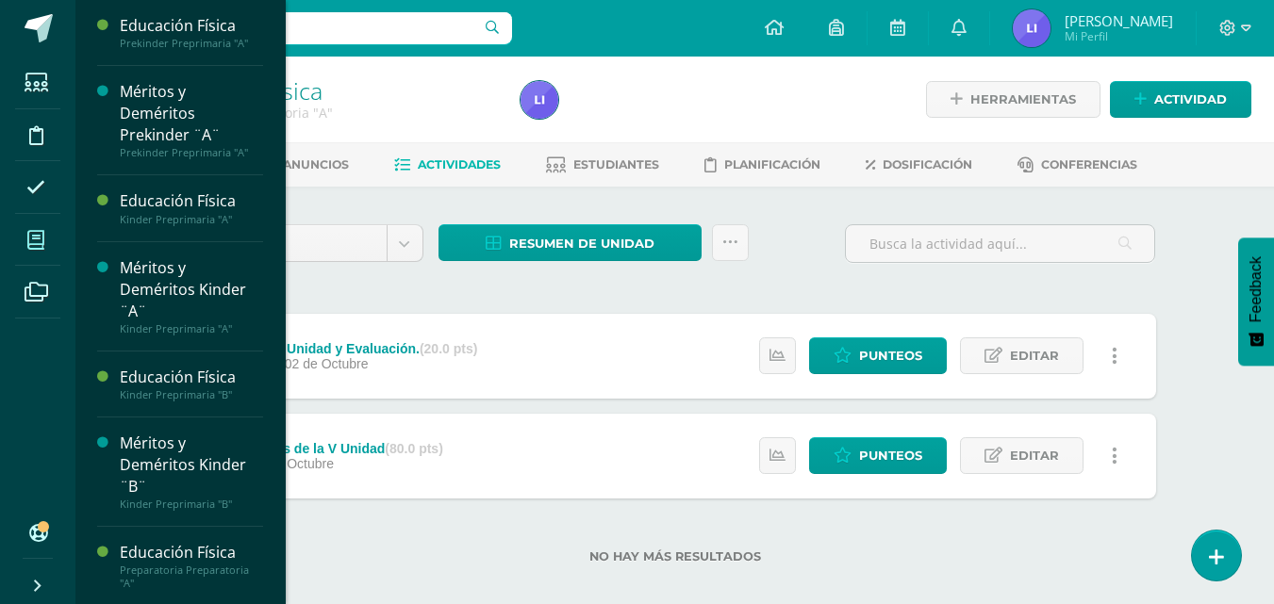
click at [41, 244] on icon at bounding box center [35, 240] width 17 height 19
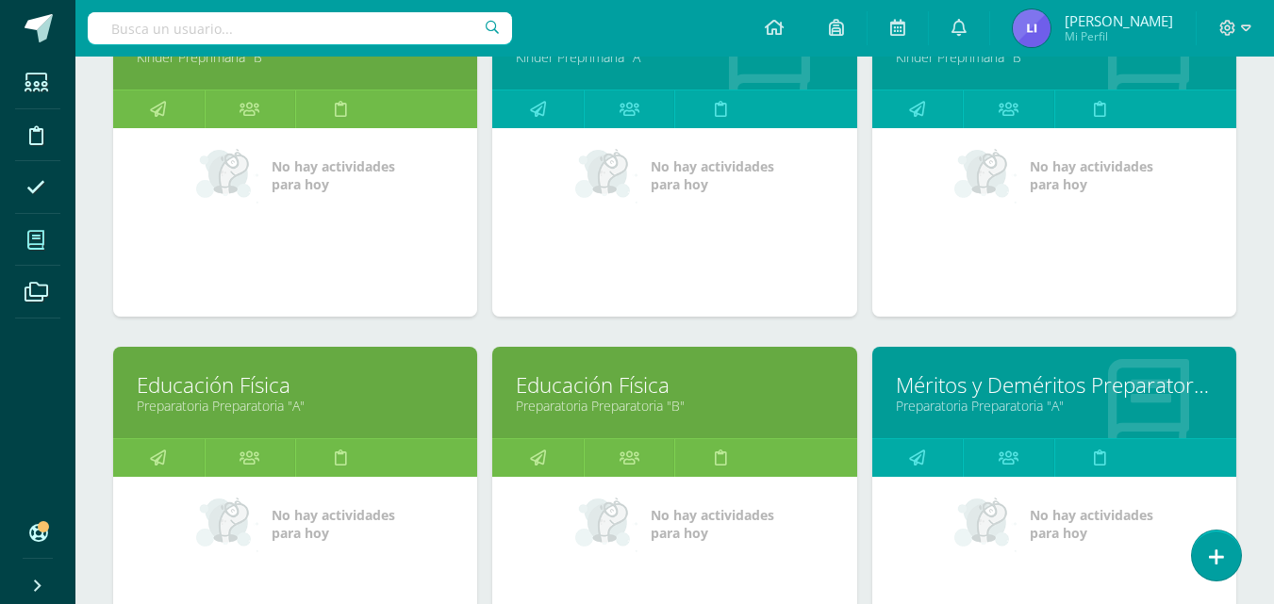
scroll to position [704, 0]
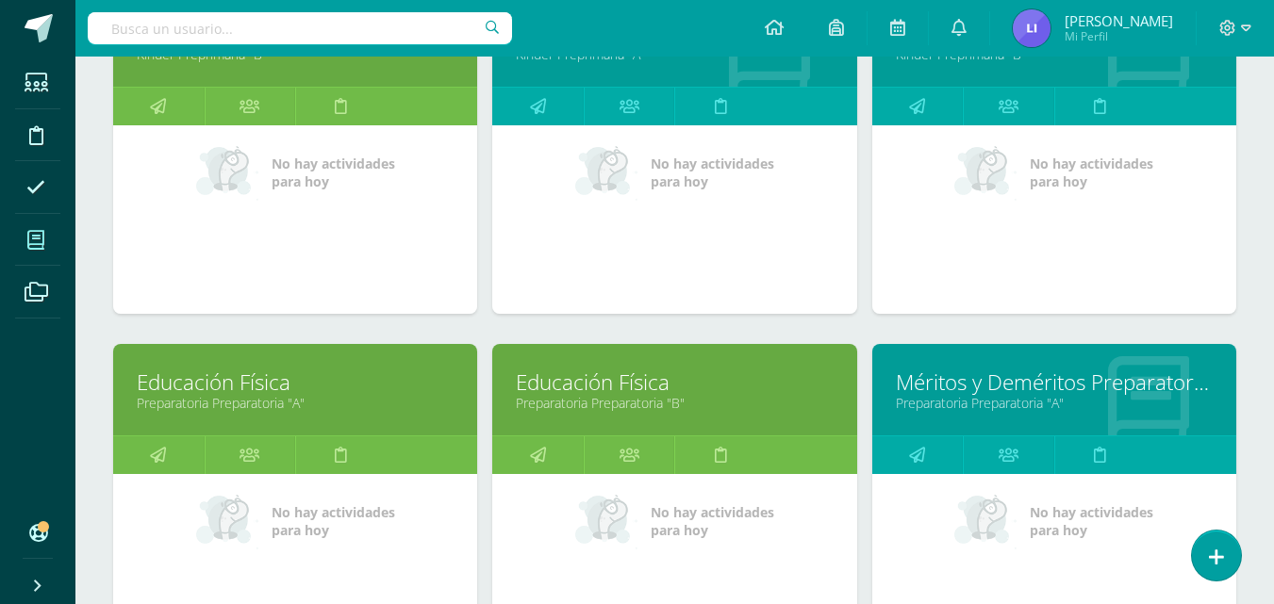
click at [692, 402] on link "Preparatoria Preparatoria "B"" at bounding box center [674, 403] width 317 height 18
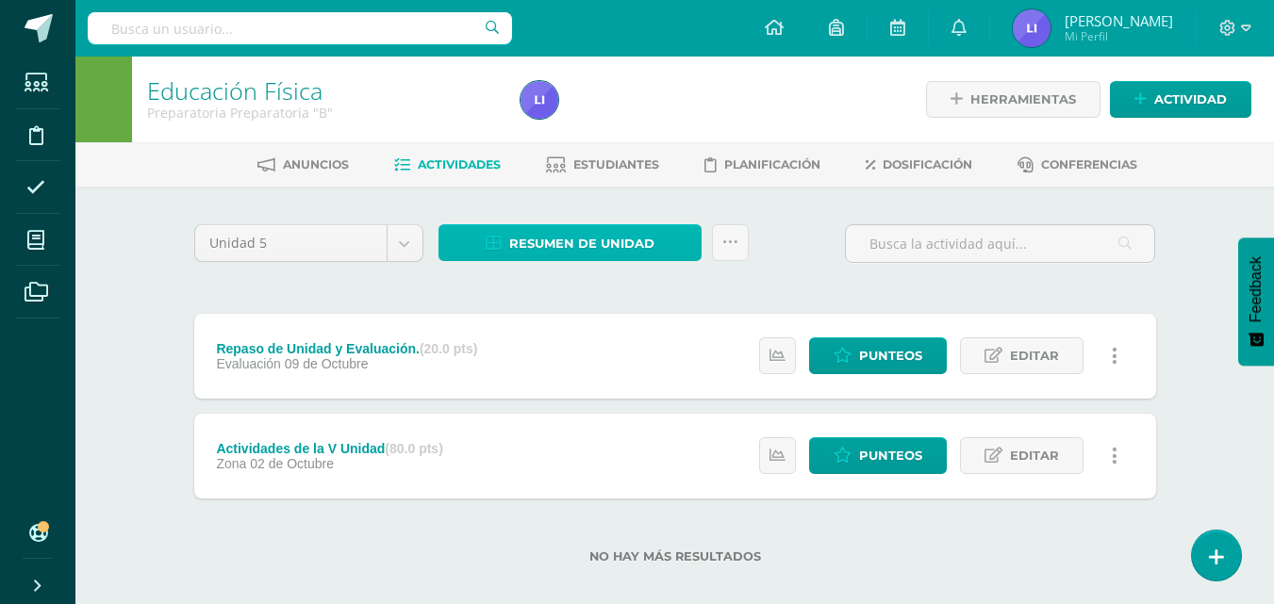
click at [594, 239] on span "Resumen de unidad" at bounding box center [581, 243] width 145 height 35
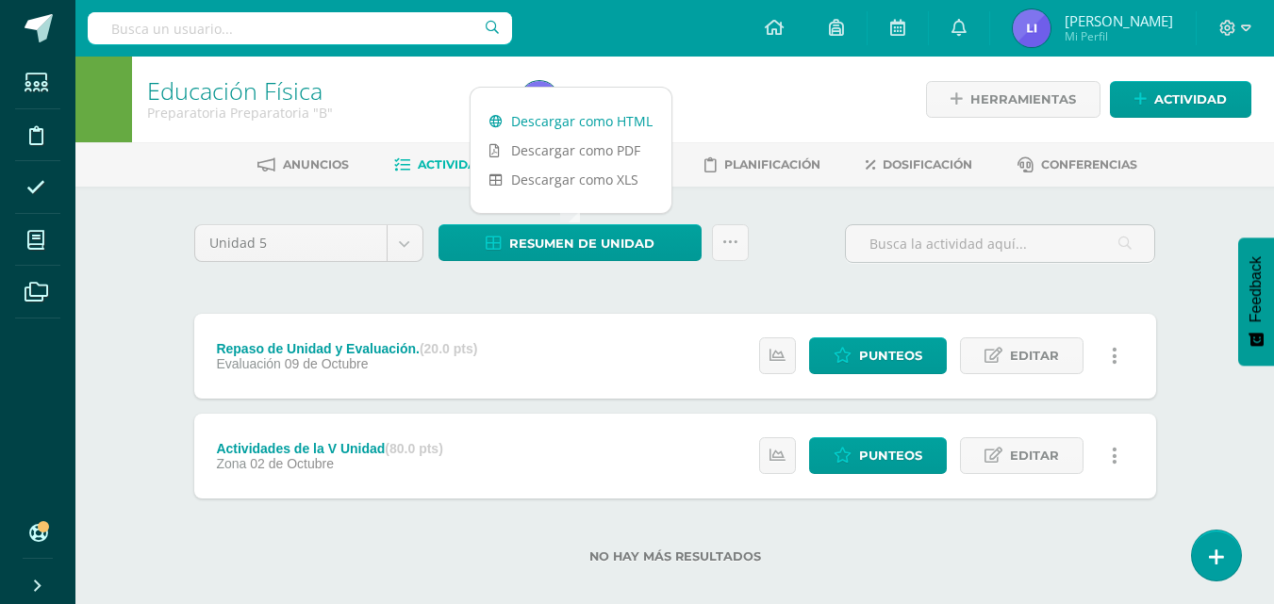
click at [619, 114] on link "Descargar como HTML" at bounding box center [571, 121] width 201 height 29
